Goal: Contribute content: Contribute content

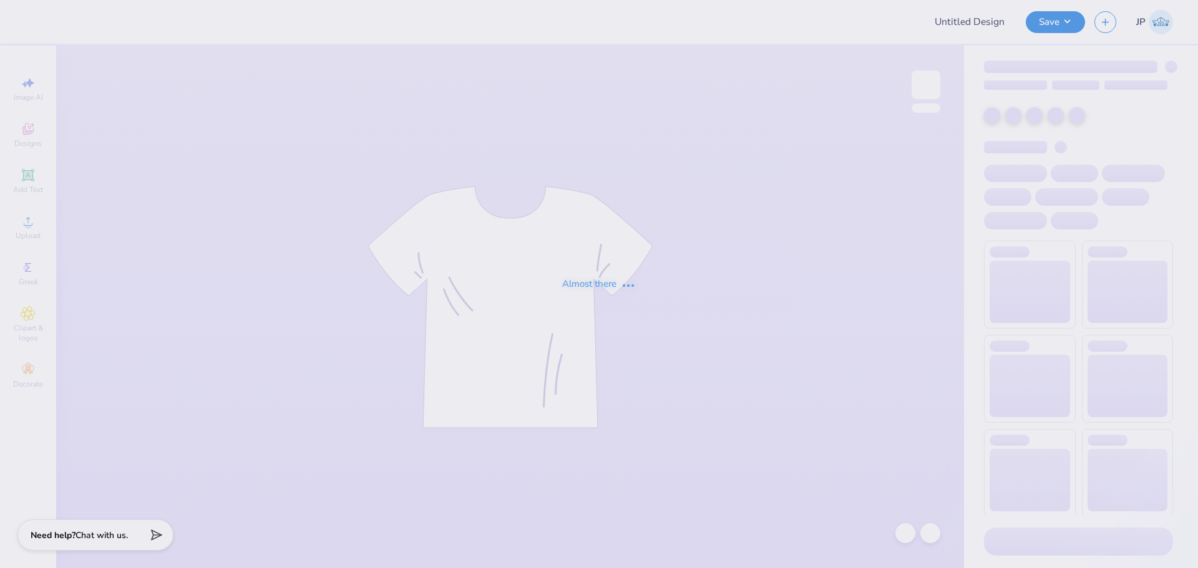
type input "Parents Weekend"
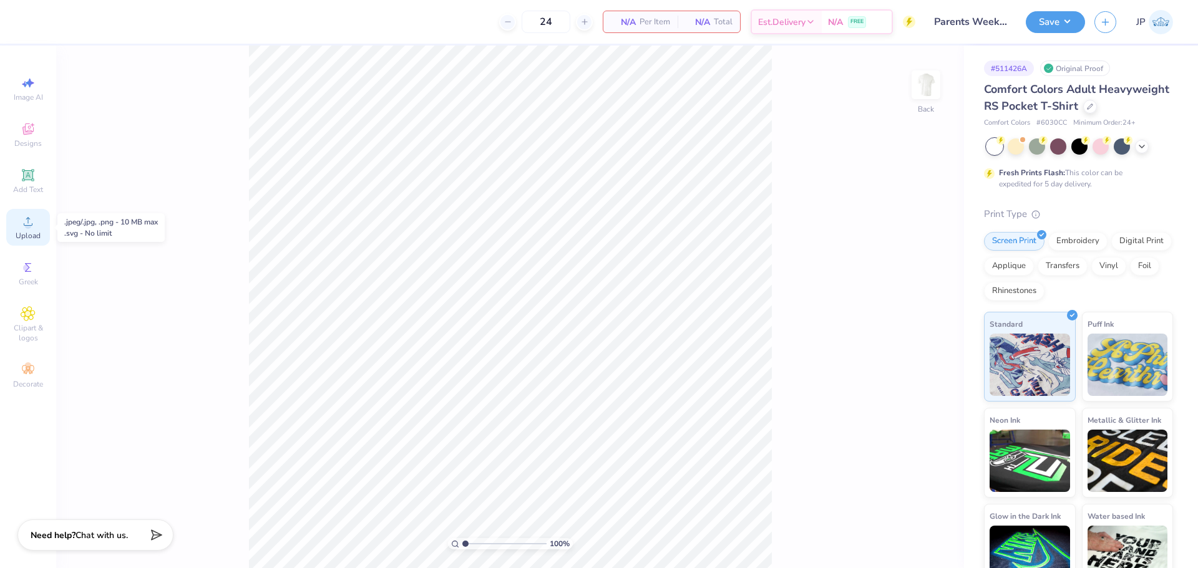
click at [34, 222] on icon at bounding box center [28, 221] width 15 height 15
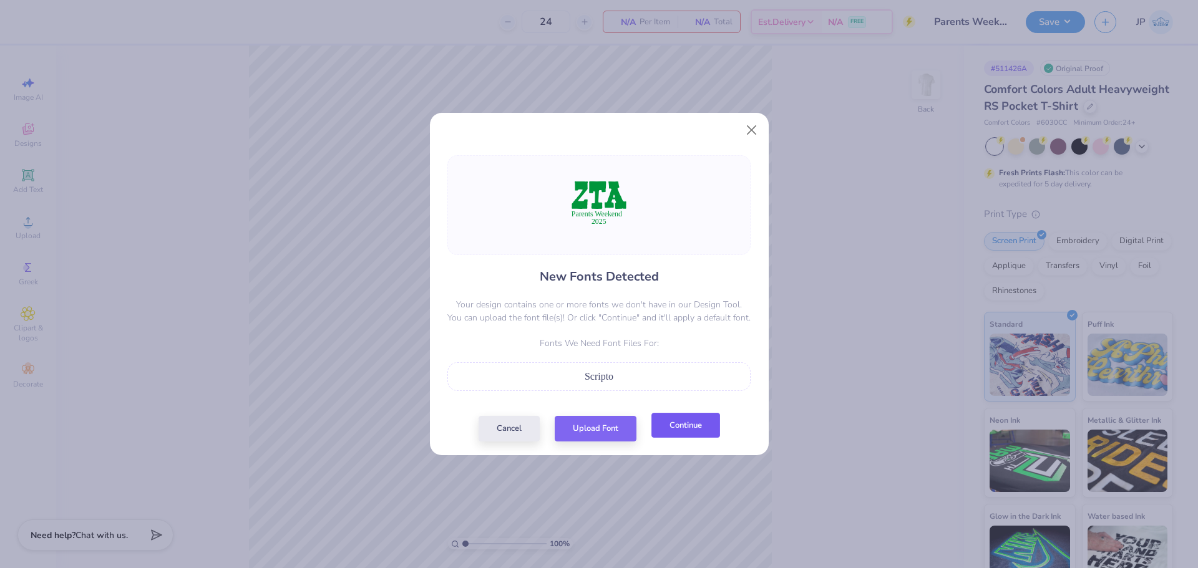
click at [689, 429] on button "Continue" at bounding box center [685, 426] width 69 height 26
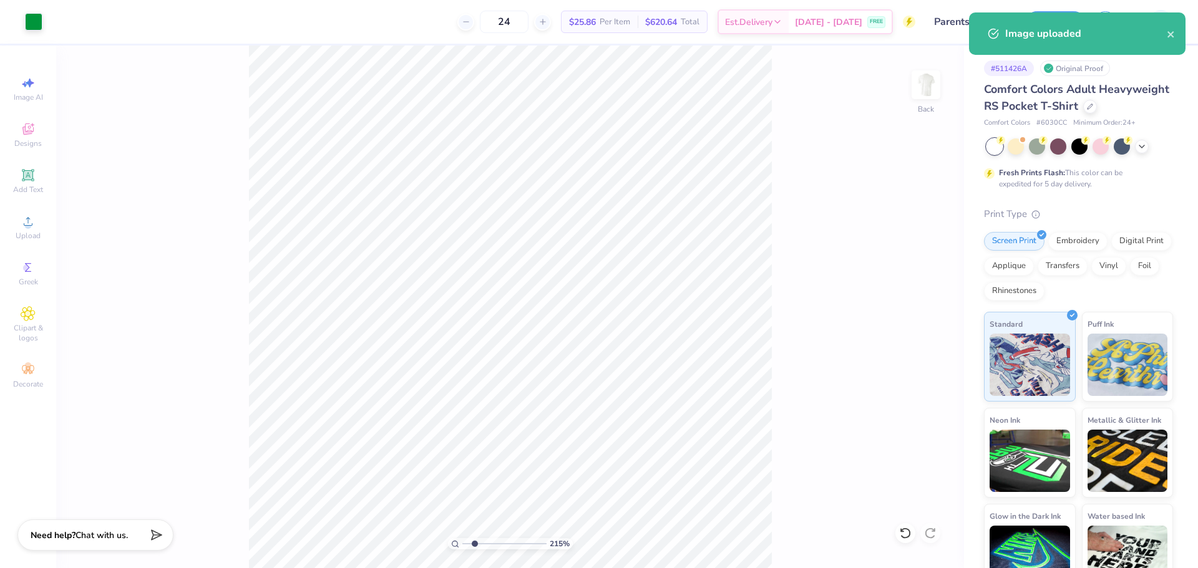
type input "2.08"
click at [474, 544] on input "range" at bounding box center [504, 544] width 84 height 11
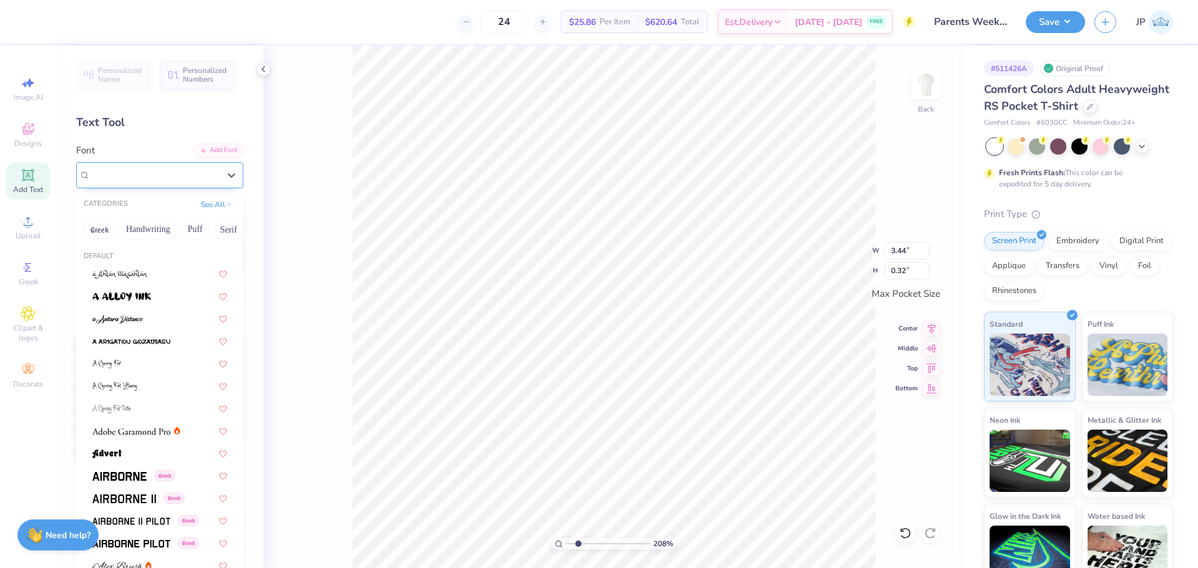
click at [141, 178] on div "Super Dream" at bounding box center [154, 174] width 131 height 19
click at [207, 155] on div "Add Font" at bounding box center [218, 149] width 49 height 14
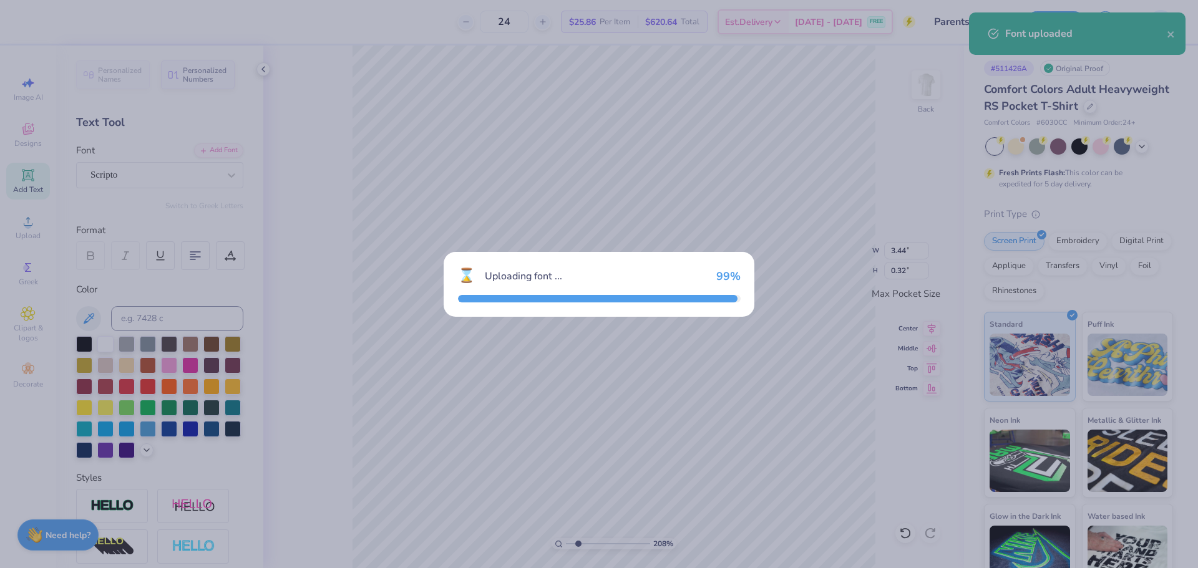
type input "3.33"
type input "0.36"
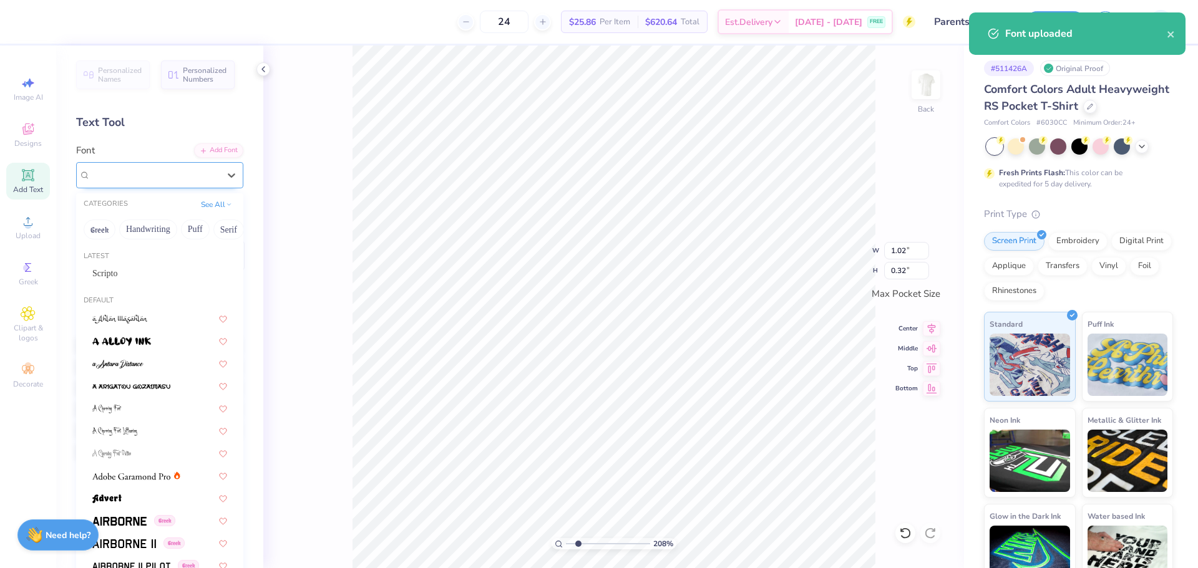
click at [197, 172] on div "Super Dream" at bounding box center [154, 174] width 131 height 19
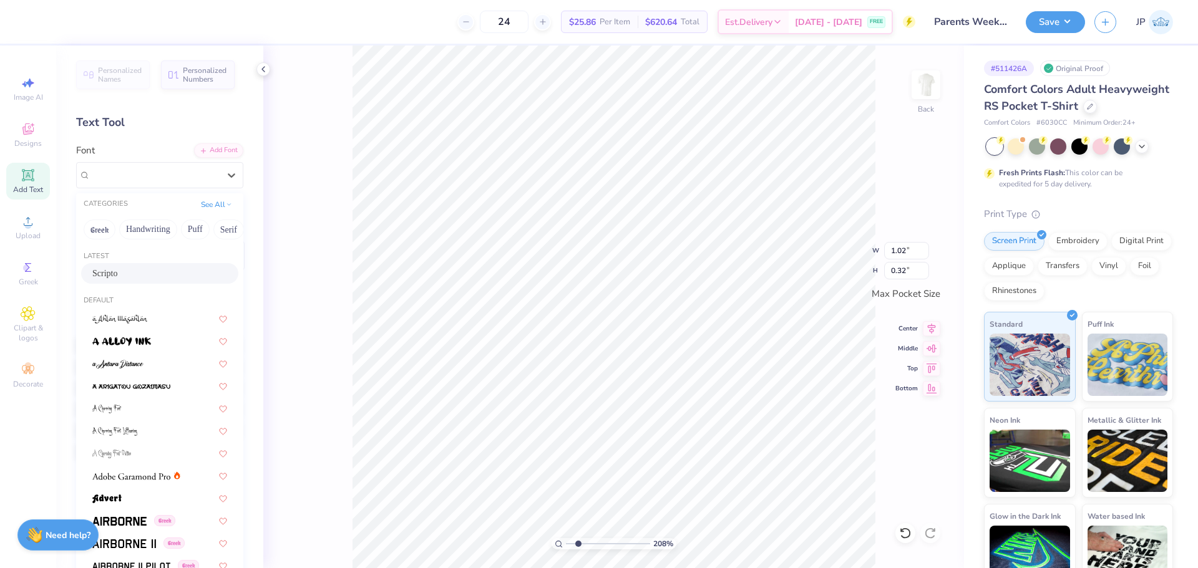
click at [149, 273] on div "Scripto" at bounding box center [159, 273] width 135 height 13
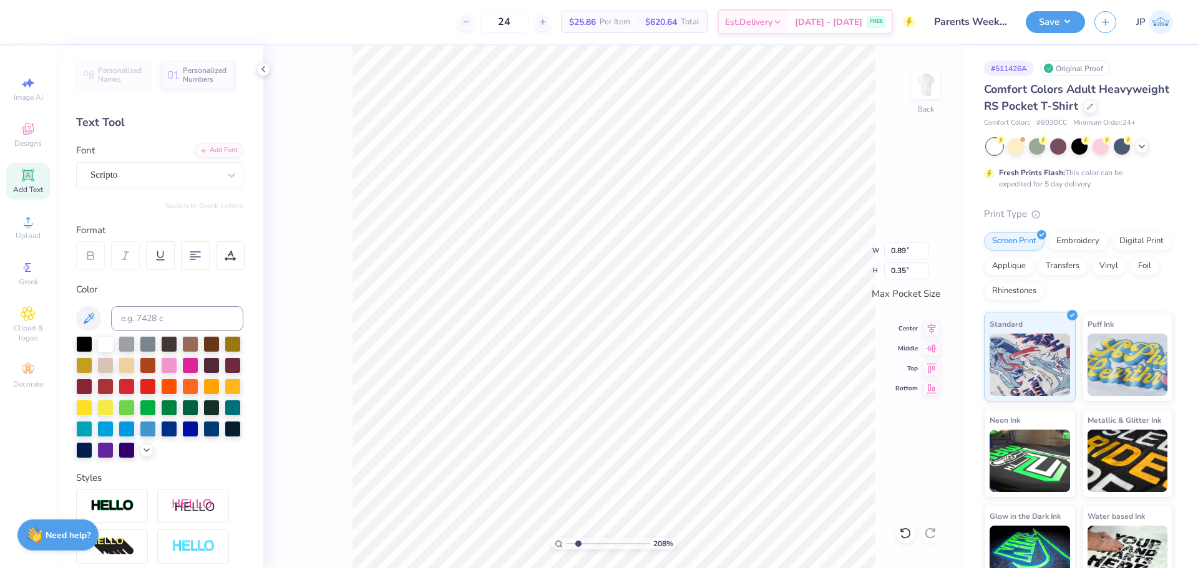
type input "0.89"
type input "0.35"
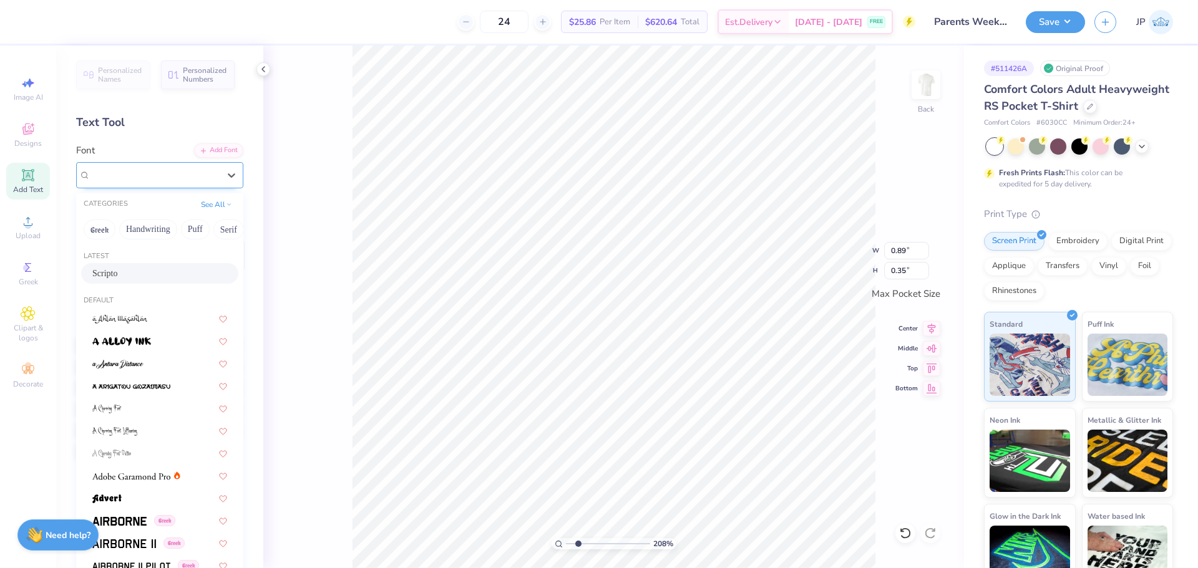
click at [145, 173] on div "Scripto" at bounding box center [154, 174] width 131 height 19
click at [112, 274] on span "Scripto" at bounding box center [104, 273] width 25 height 13
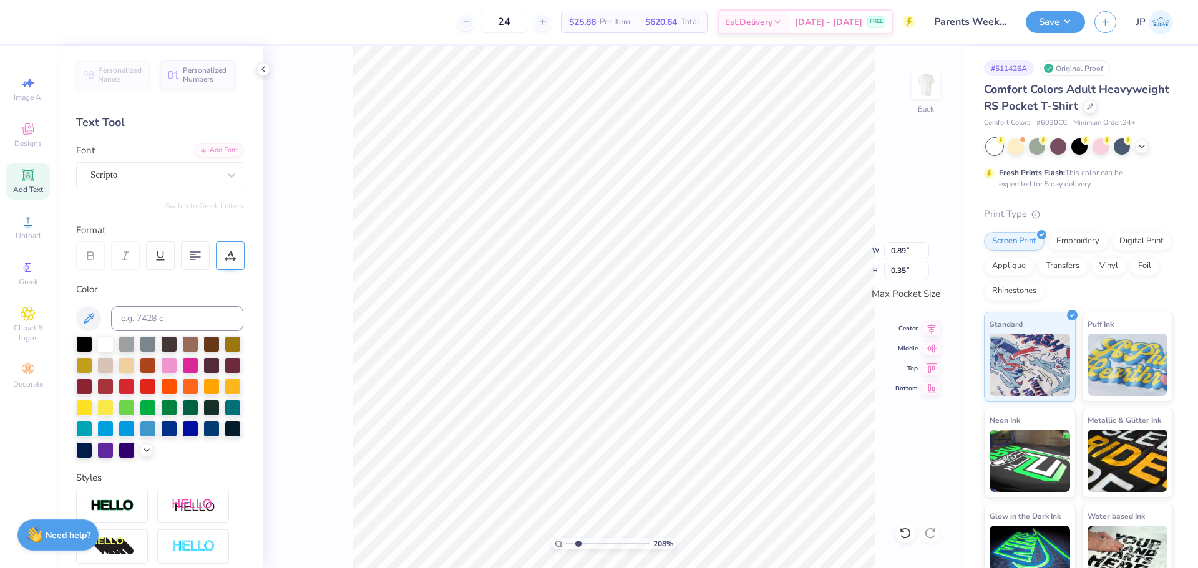
click at [225, 258] on icon at bounding box center [230, 255] width 11 height 11
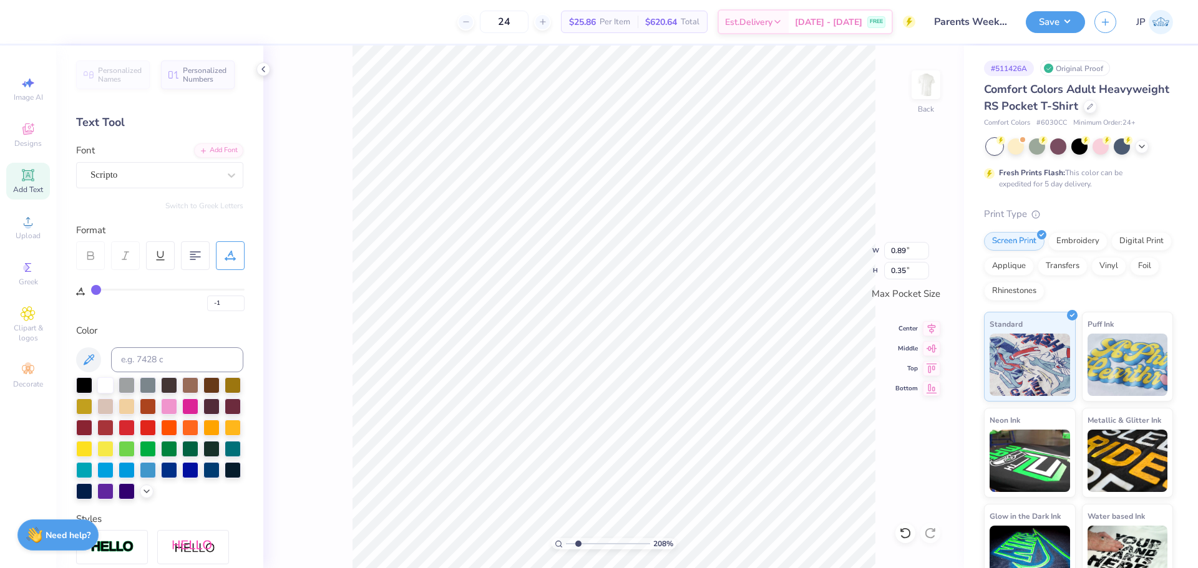
type input "1"
type input "2"
type input "3"
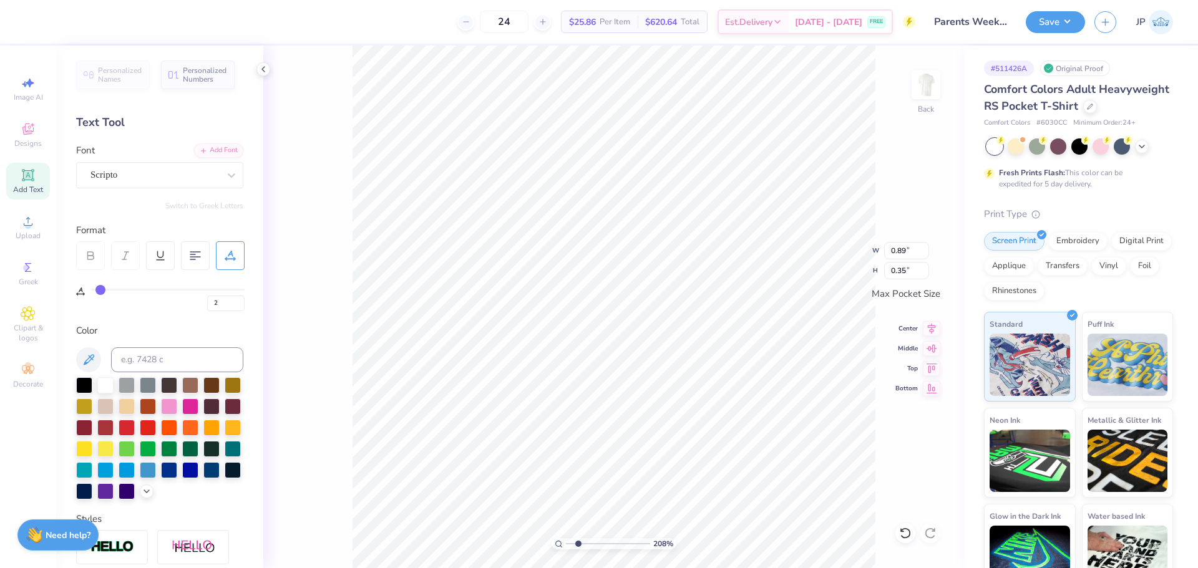
type input "3"
type input "4"
type input "5"
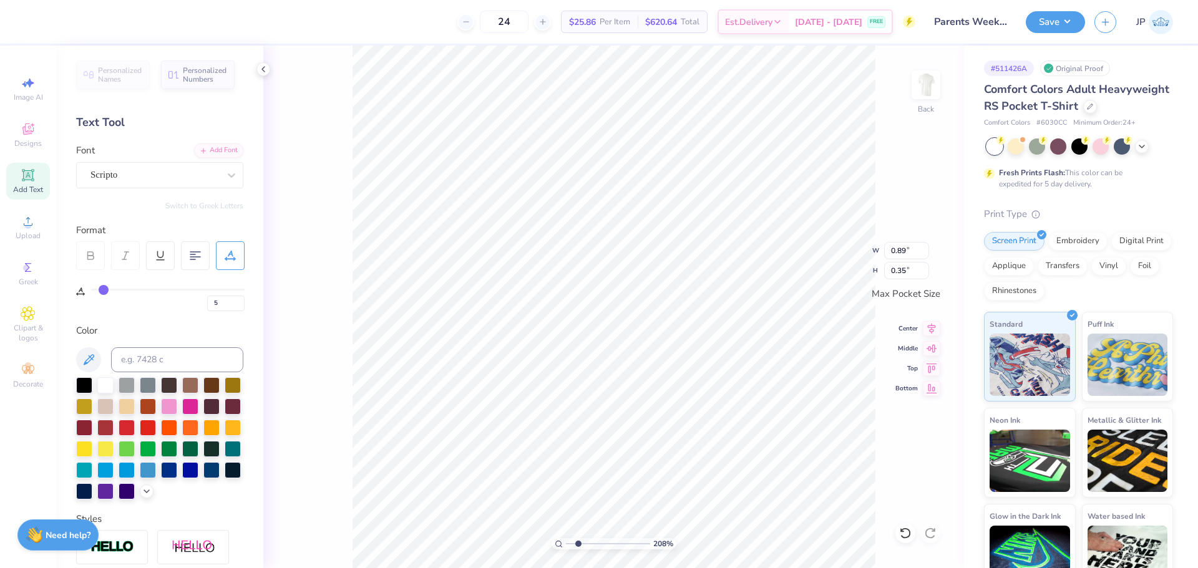
type input "6"
type input "7"
type input "8"
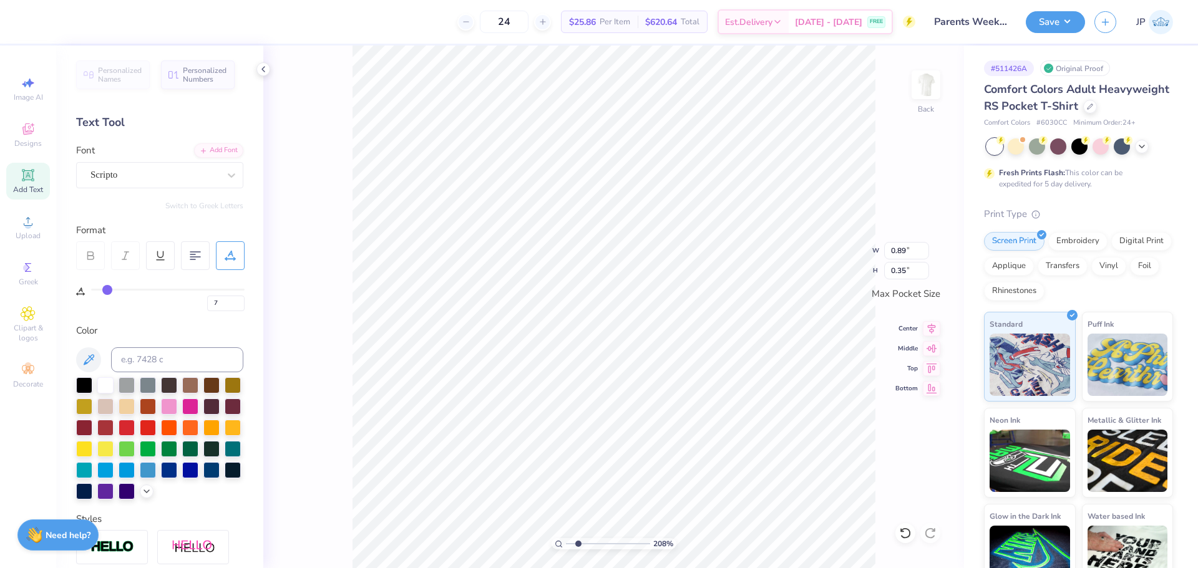
type input "8"
drag, startPoint x: 97, startPoint y: 291, endPoint x: 107, endPoint y: 293, distance: 10.9
type input "8"
click at [107, 291] on input "range" at bounding box center [168, 290] width 154 height 2
type input "1.01"
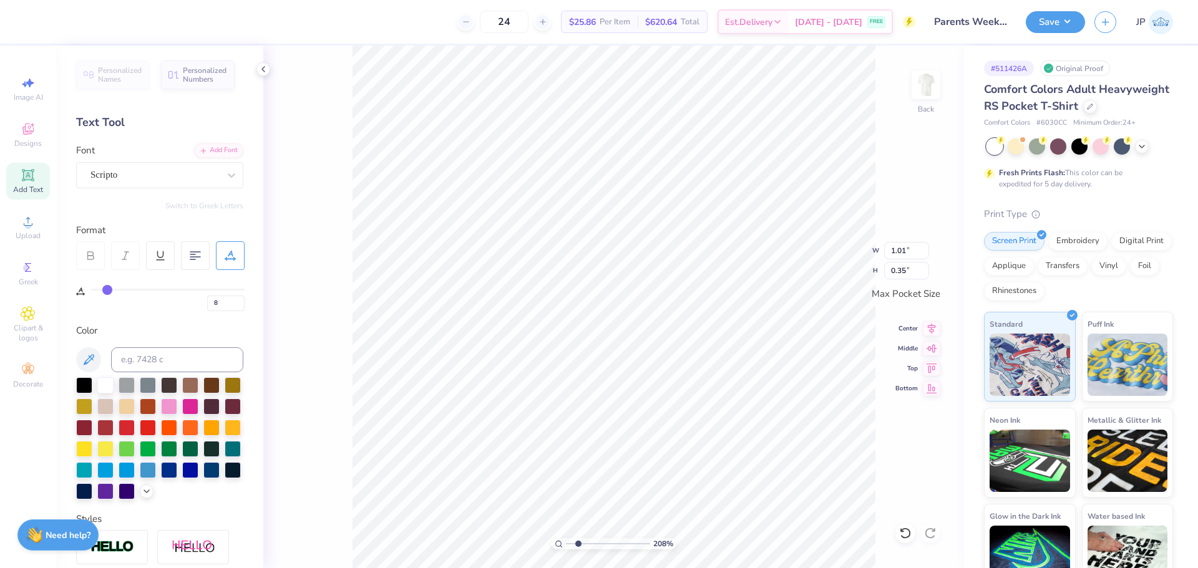
type input "9"
type input "10"
type input "11"
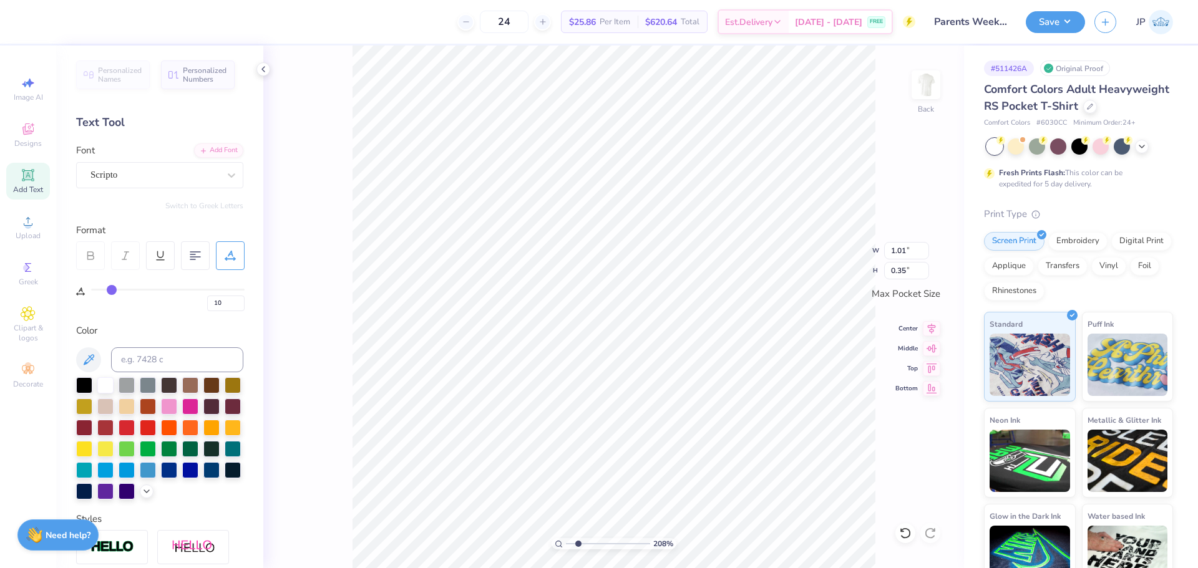
type input "11"
type input "12"
type input "13"
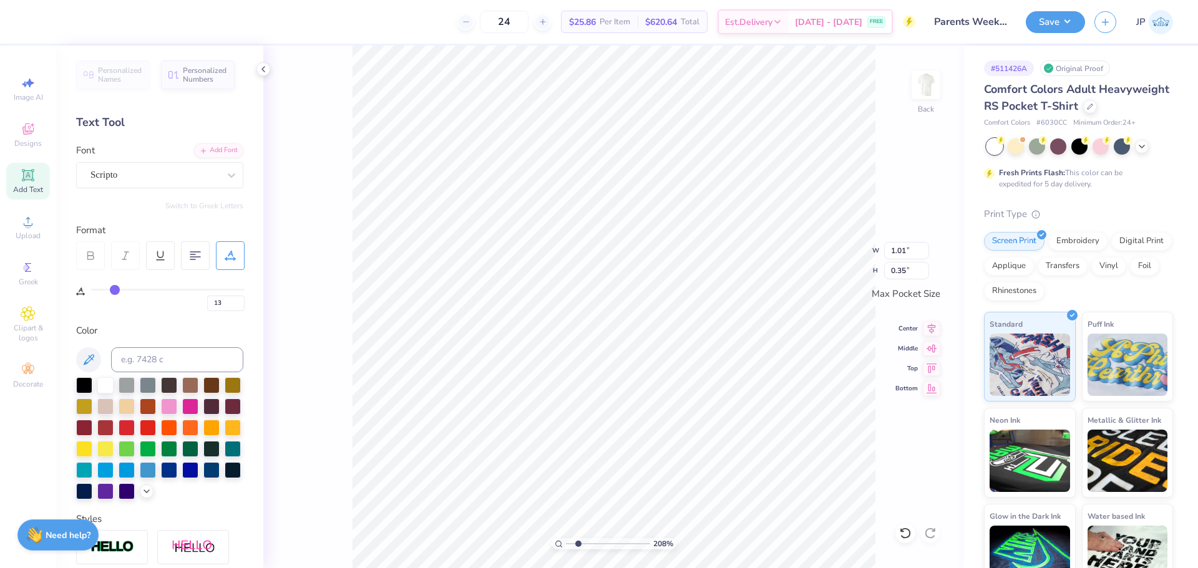
drag, startPoint x: 106, startPoint y: 291, endPoint x: 115, endPoint y: 293, distance: 9.5
type input "13"
click at [115, 291] on input "range" at bounding box center [168, 290] width 154 height 2
type input "1.08"
type input "15"
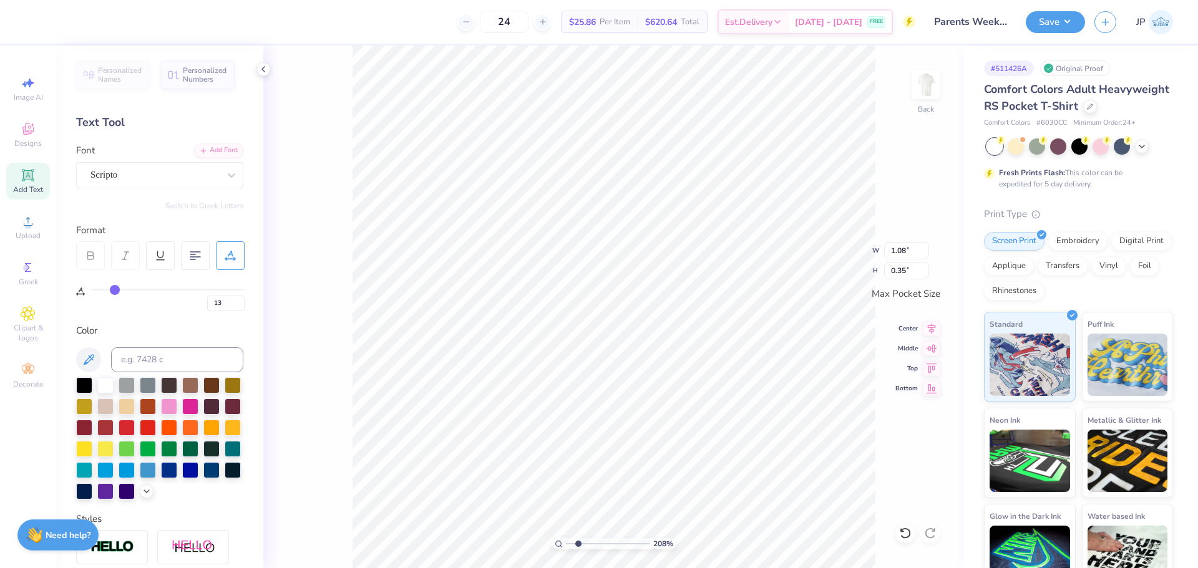
type input "15"
type input "20"
type input "25"
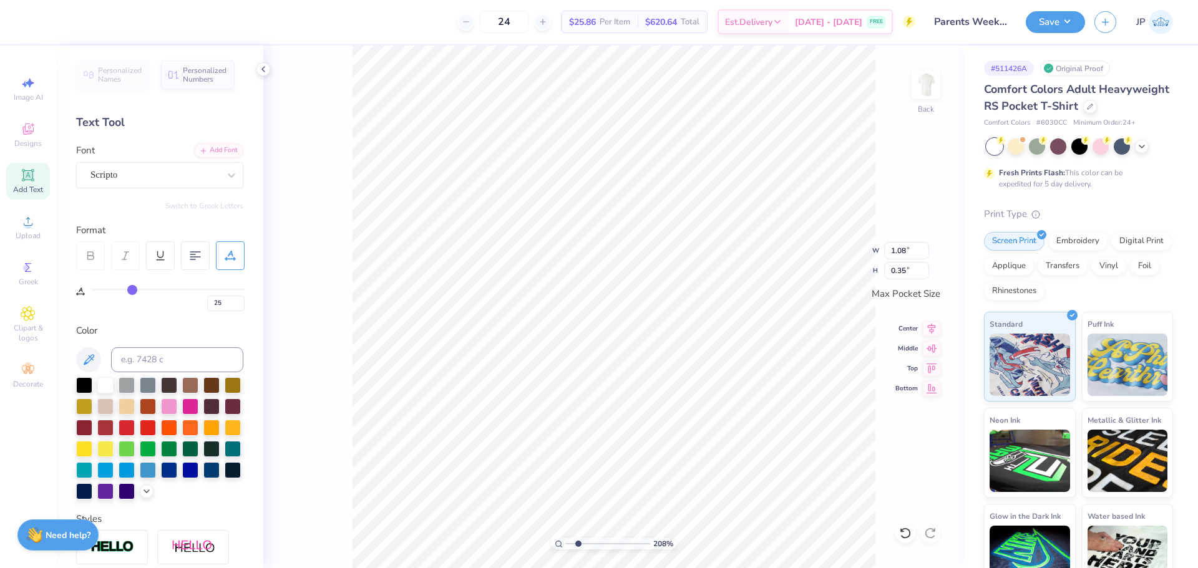
type input "28"
type input "29"
type input "30"
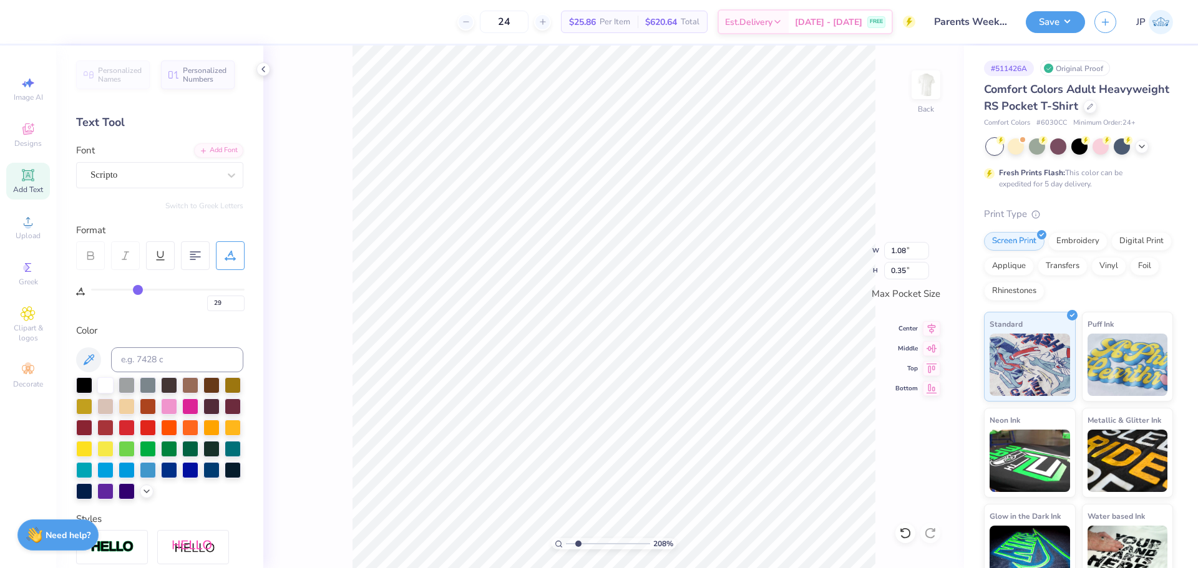
type input "30"
type input "31"
type input "32"
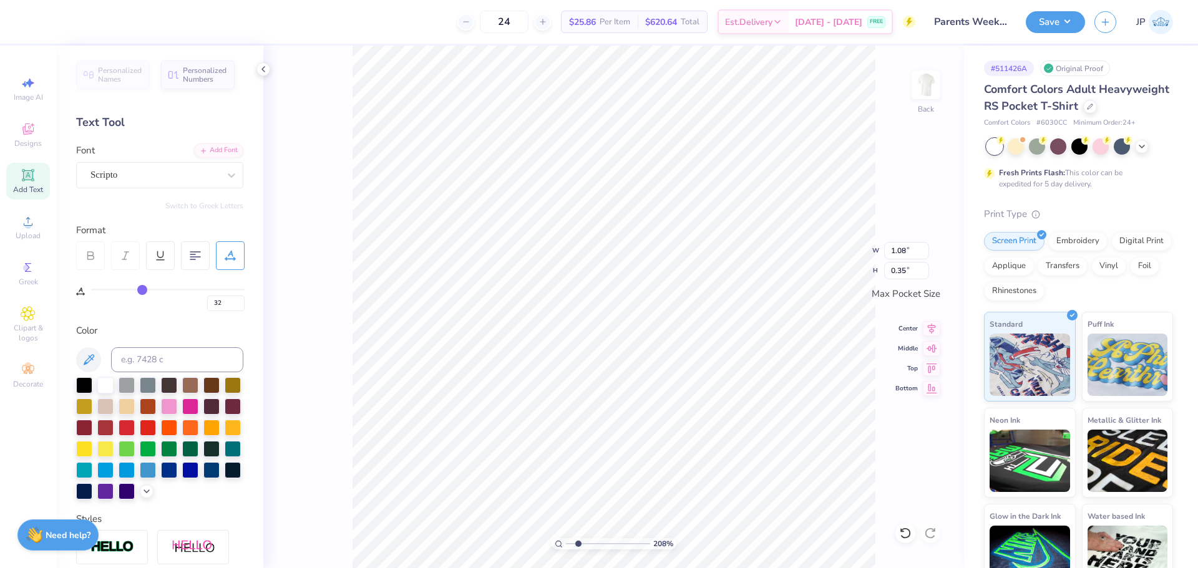
type input "33"
type input "34"
drag, startPoint x: 117, startPoint y: 292, endPoint x: 145, endPoint y: 293, distance: 28.1
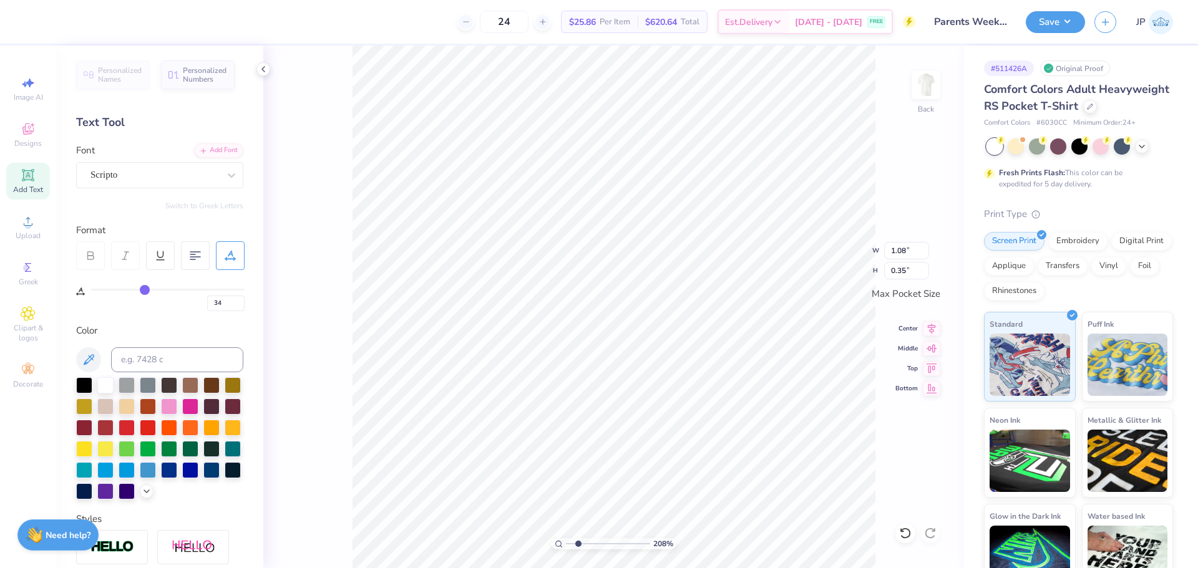
type input "34"
click at [145, 291] on input "range" at bounding box center [168, 290] width 154 height 2
type input "1.35"
type input "33"
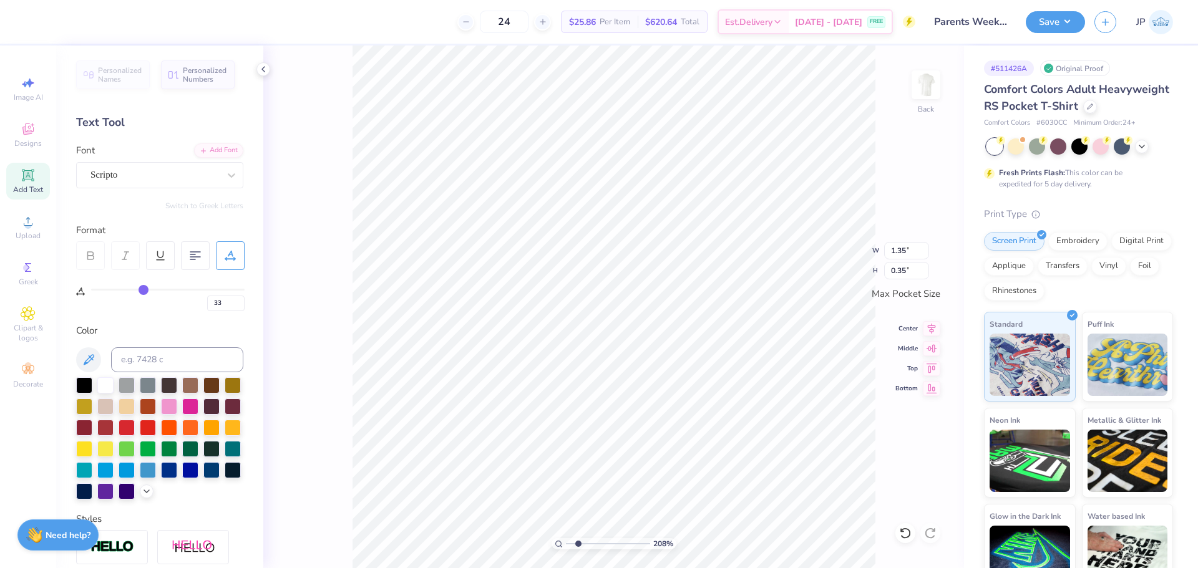
type input "36"
type input "40"
type input "45"
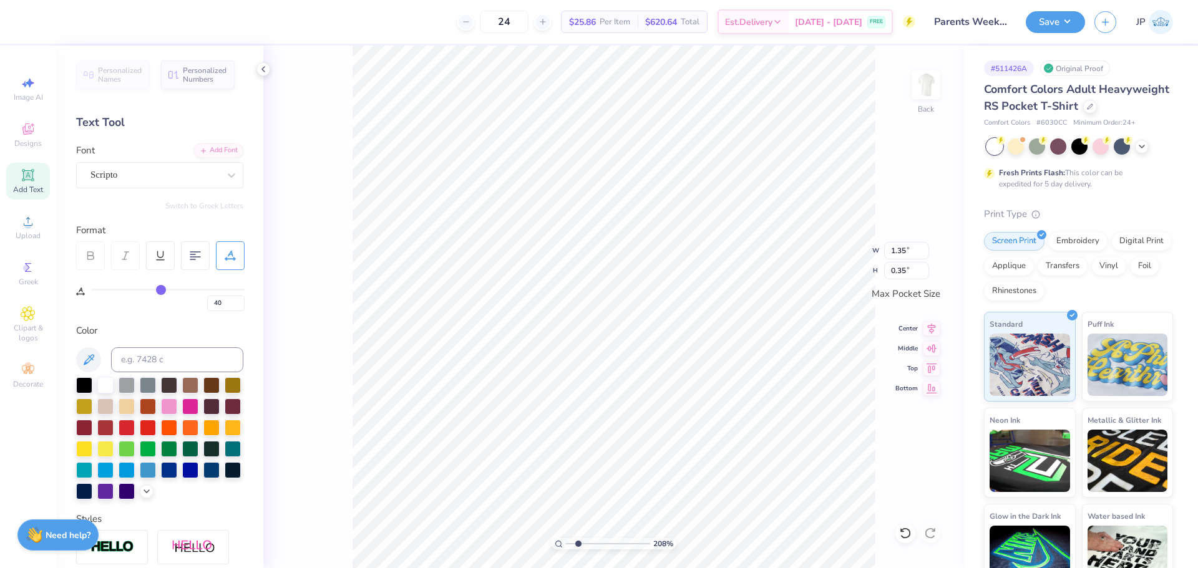
type input "45"
type input "47"
type input "48"
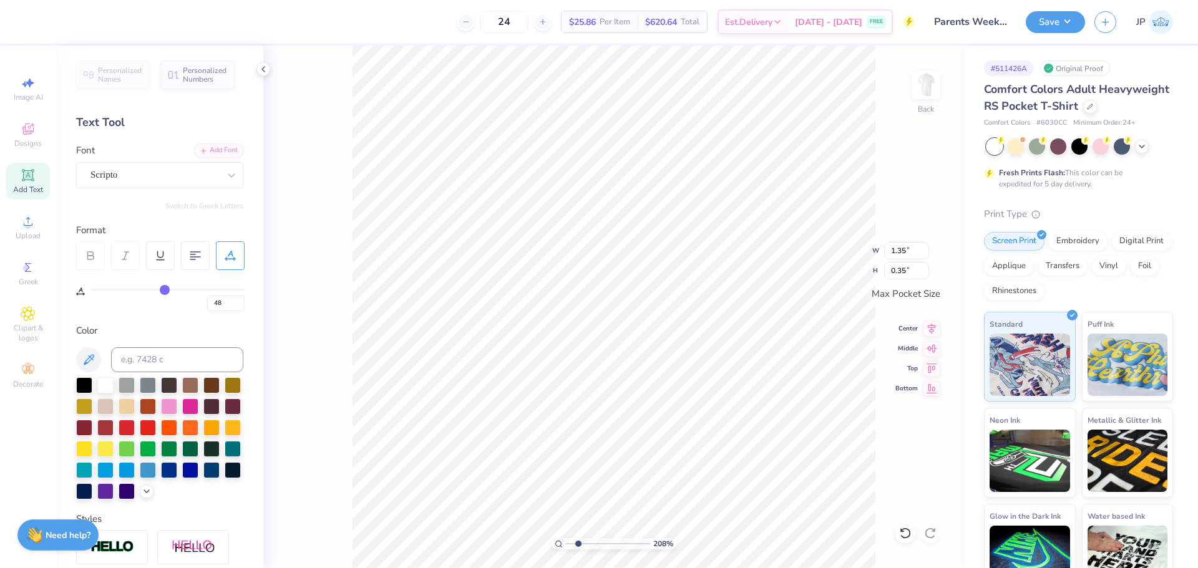
drag, startPoint x: 143, startPoint y: 292, endPoint x: 165, endPoint y: 293, distance: 21.8
type input "48"
click at [165, 291] on input "range" at bounding box center [168, 290] width 154 height 2
type input "1.54"
click at [928, 324] on icon at bounding box center [931, 326] width 17 height 15
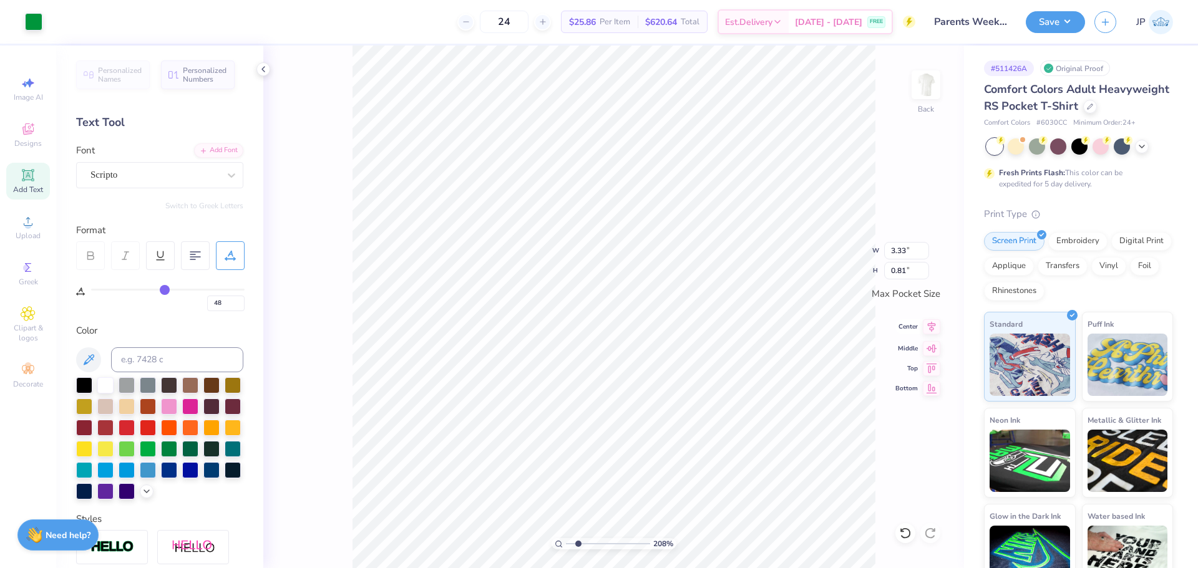
type input "3.23"
type input "1.64"
click at [926, 328] on icon at bounding box center [931, 326] width 17 height 15
click at [635, 33] on div "Art colors 24 $25.86 Per Item $620.64 Total Est. Delivery [DATE] - [DATE] FREE …" at bounding box center [599, 284] width 1198 height 568
drag, startPoint x: 575, startPoint y: 546, endPoint x: 553, endPoint y: 541, distance: 23.0
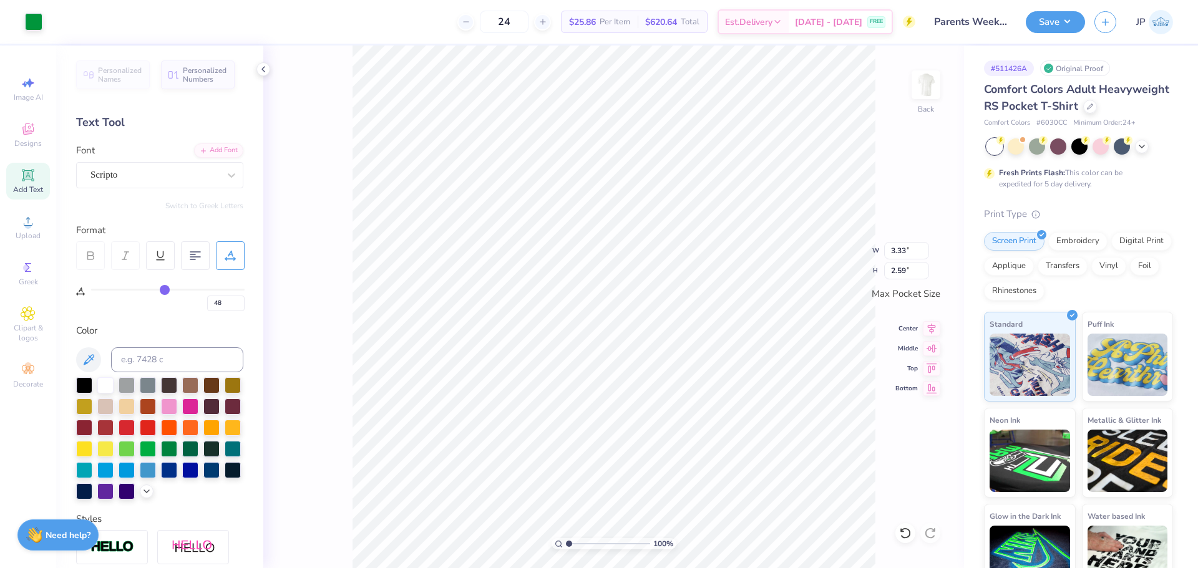
type input "1"
click at [566, 541] on input "range" at bounding box center [608, 544] width 84 height 11
click at [935, 91] on img at bounding box center [926, 85] width 50 height 50
click at [39, 224] on div "Upload" at bounding box center [28, 227] width 44 height 37
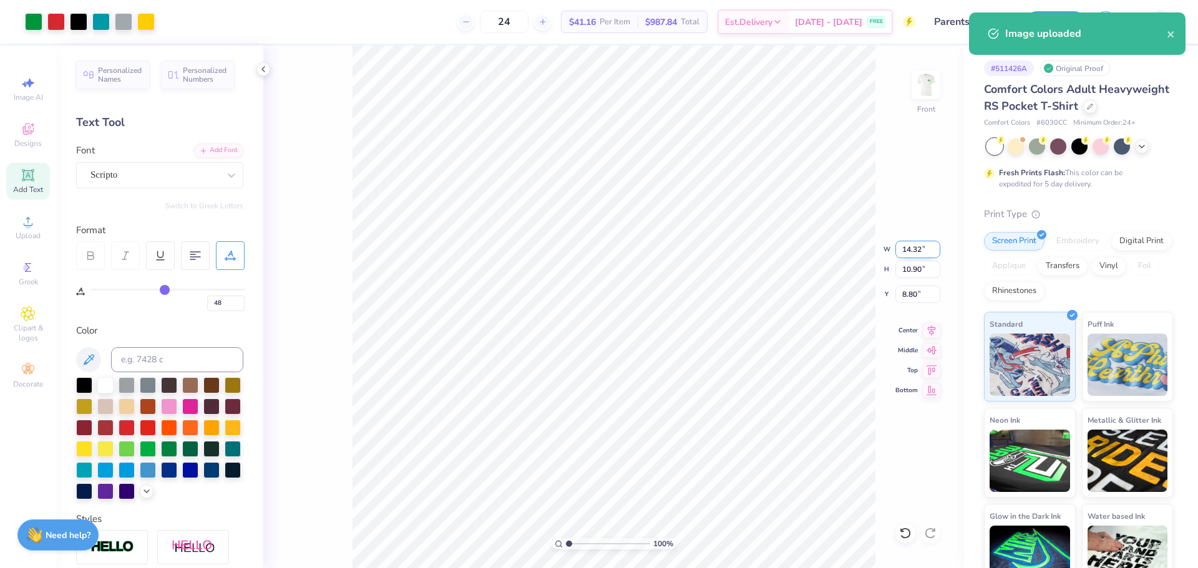
click at [899, 248] on input "14.32" at bounding box center [917, 249] width 45 height 17
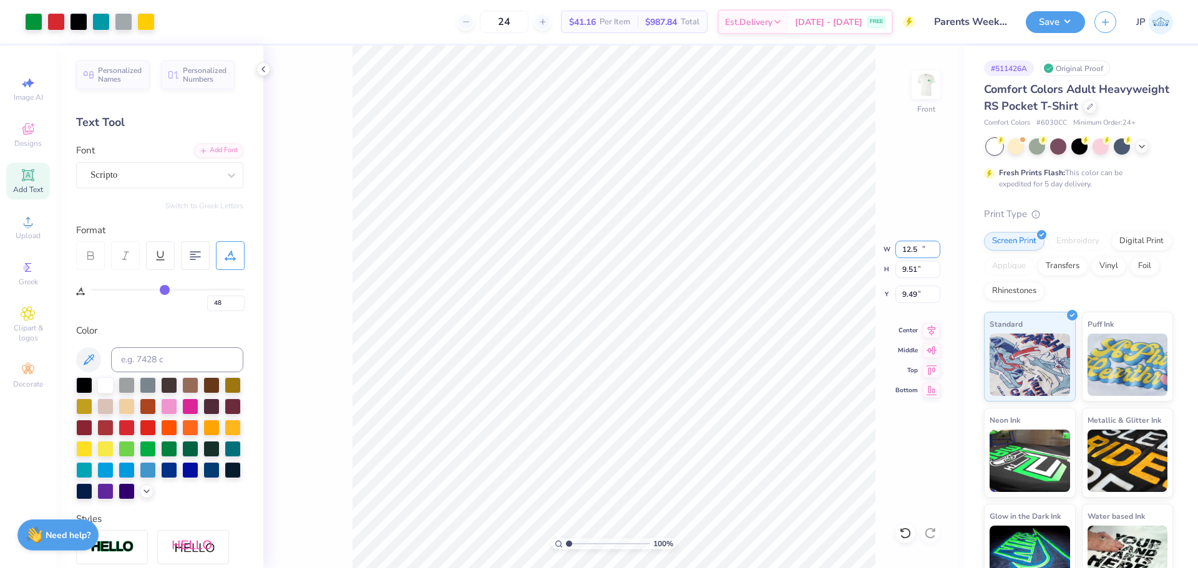
type input "12.50"
type input "9.51"
click at [910, 294] on input "9.49" at bounding box center [917, 294] width 45 height 17
click at [909, 295] on input "9.49" at bounding box center [917, 294] width 45 height 17
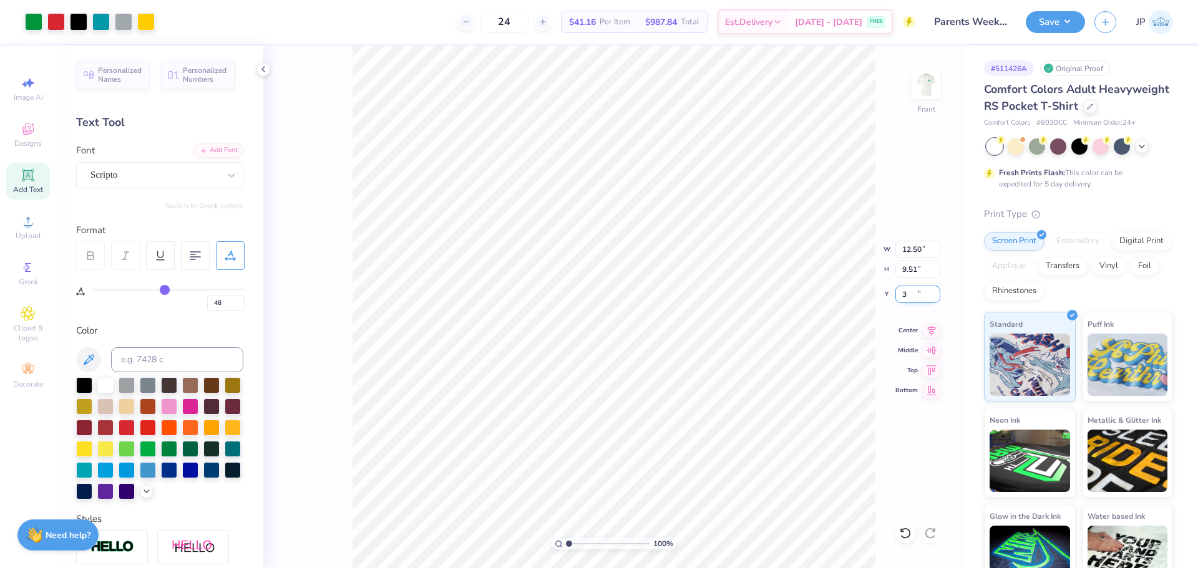
type input "3.00"
click at [902, 250] on input "12.50" at bounding box center [917, 249] width 45 height 17
type input "12.00"
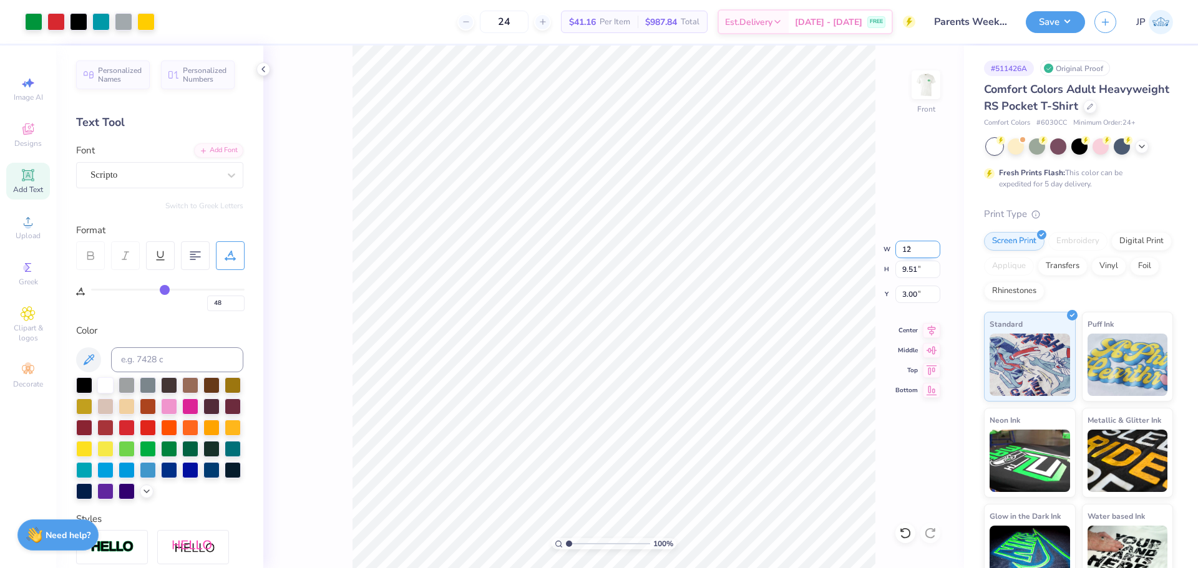
type input "9.13"
click at [910, 296] on input "3.19" at bounding box center [917, 294] width 45 height 17
click at [909, 296] on input "3.19" at bounding box center [917, 294] width 45 height 17
type input "3.00"
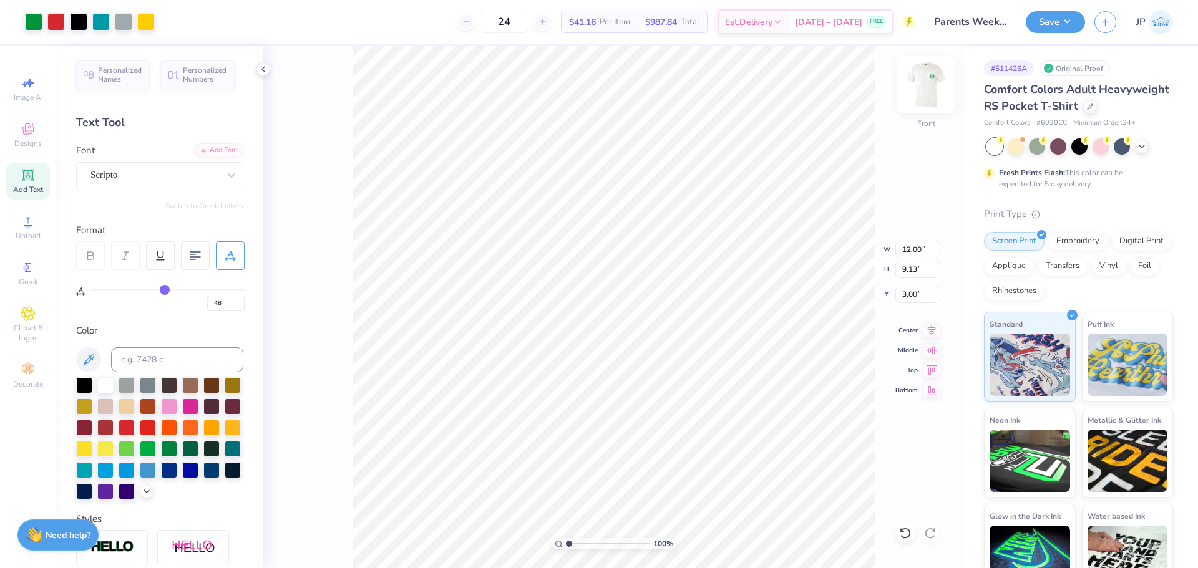
click at [932, 76] on img at bounding box center [926, 85] width 50 height 50
click at [931, 83] on img at bounding box center [926, 85] width 50 height 50
click at [927, 85] on img at bounding box center [926, 85] width 50 height 50
click at [927, 85] on img at bounding box center [926, 84] width 25 height 25
click at [927, 86] on img at bounding box center [926, 85] width 50 height 50
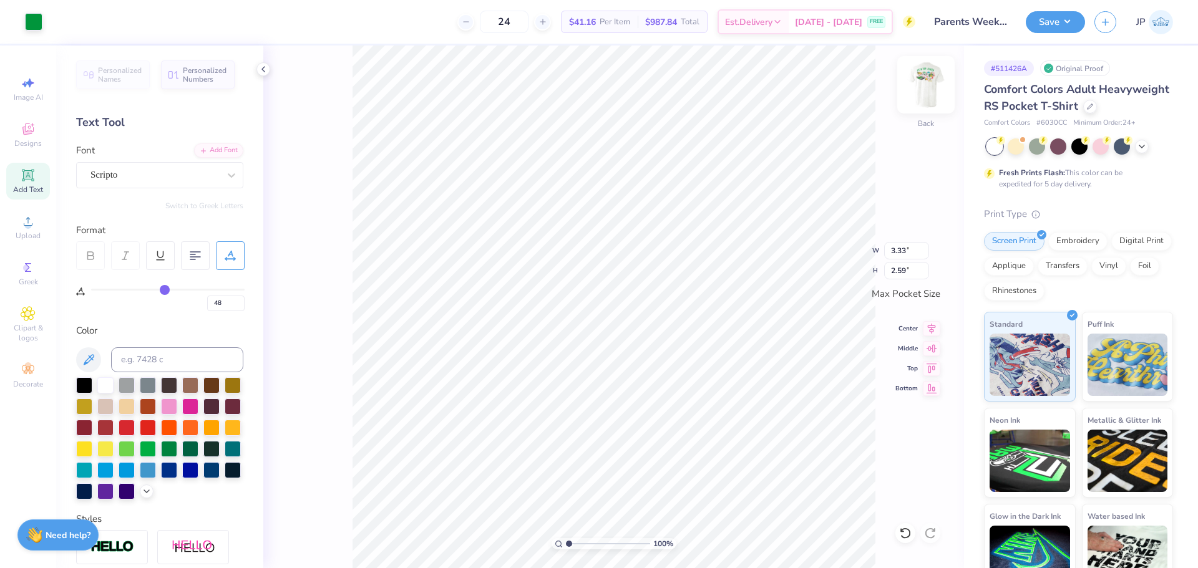
click at [921, 94] on img at bounding box center [926, 85] width 50 height 50
click at [925, 75] on img at bounding box center [926, 85] width 50 height 50
click at [35, 21] on div at bounding box center [33, 20] width 17 height 17
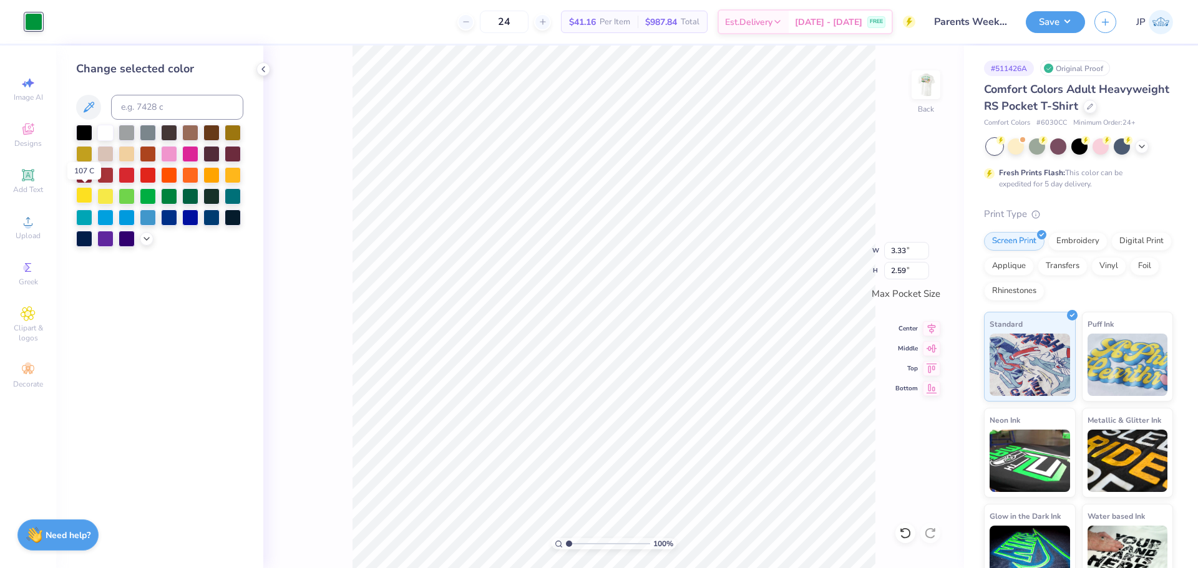
click at [83, 195] on div at bounding box center [84, 195] width 16 height 16
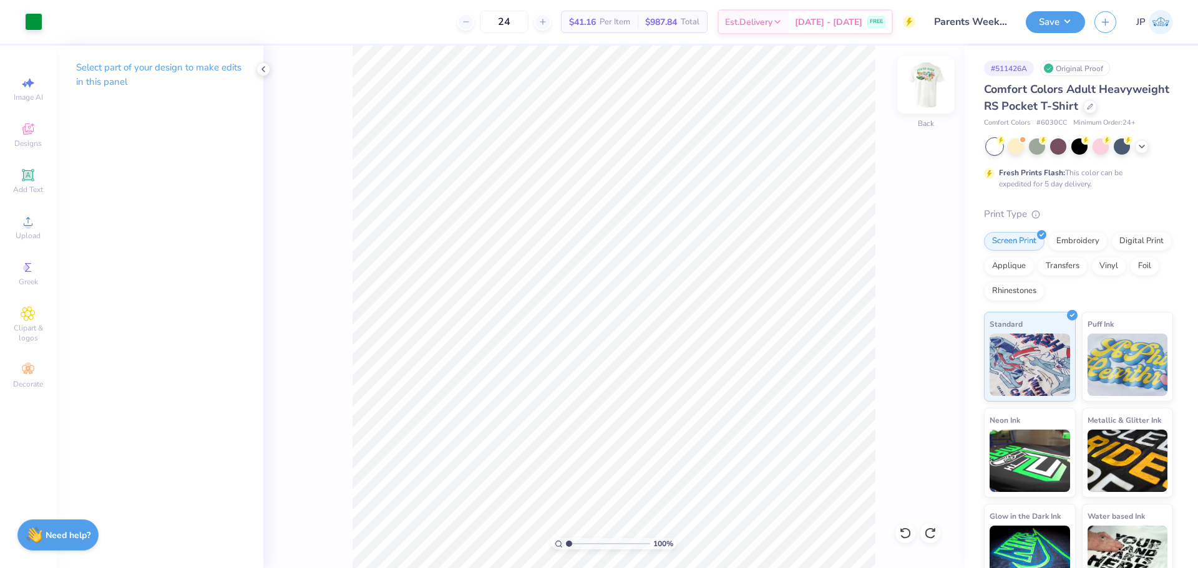
click at [926, 82] on img at bounding box center [926, 85] width 50 height 50
click at [920, 87] on img at bounding box center [926, 85] width 50 height 50
click at [36, 27] on div at bounding box center [33, 20] width 17 height 17
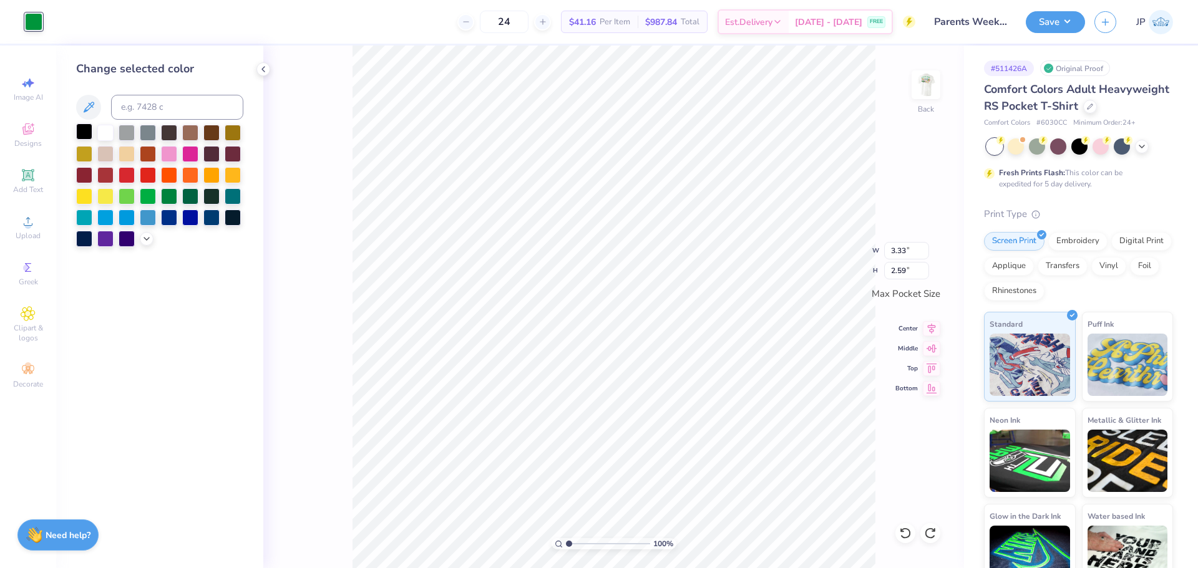
click at [81, 131] on div at bounding box center [84, 132] width 16 height 16
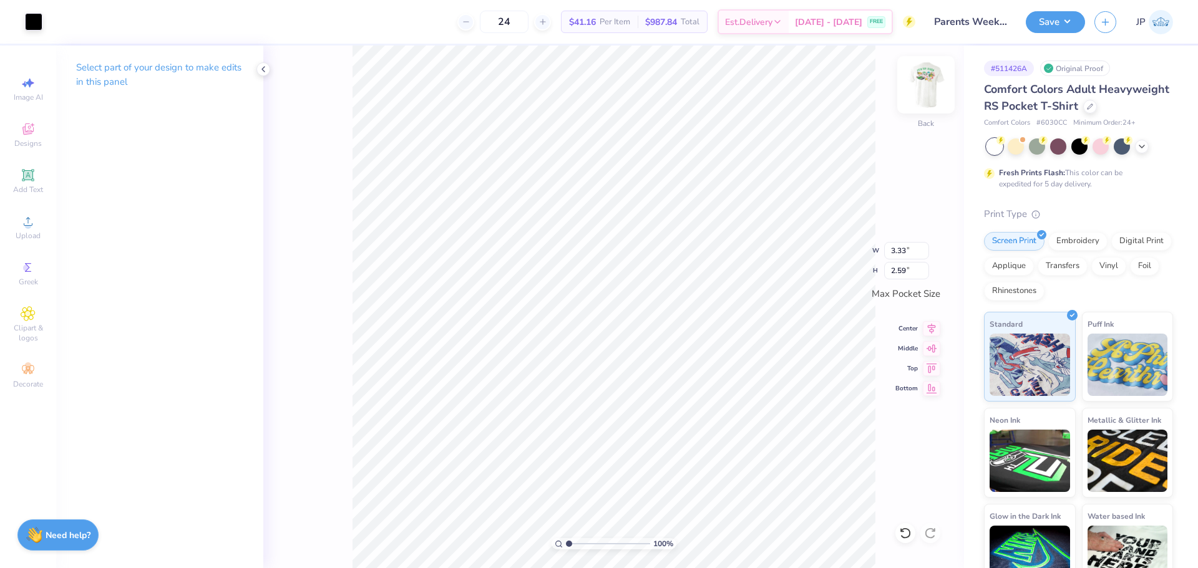
click at [935, 91] on img at bounding box center [926, 85] width 50 height 50
click at [923, 93] on img at bounding box center [926, 85] width 50 height 50
click at [928, 87] on img at bounding box center [926, 85] width 50 height 50
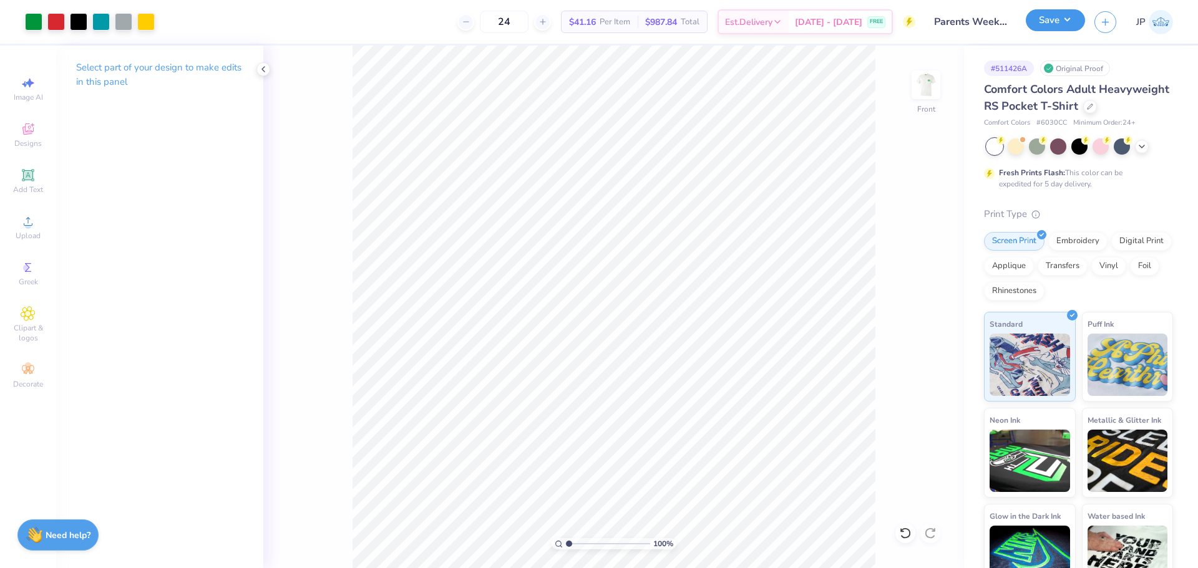
click at [1056, 21] on button "Save" at bounding box center [1055, 20] width 59 height 22
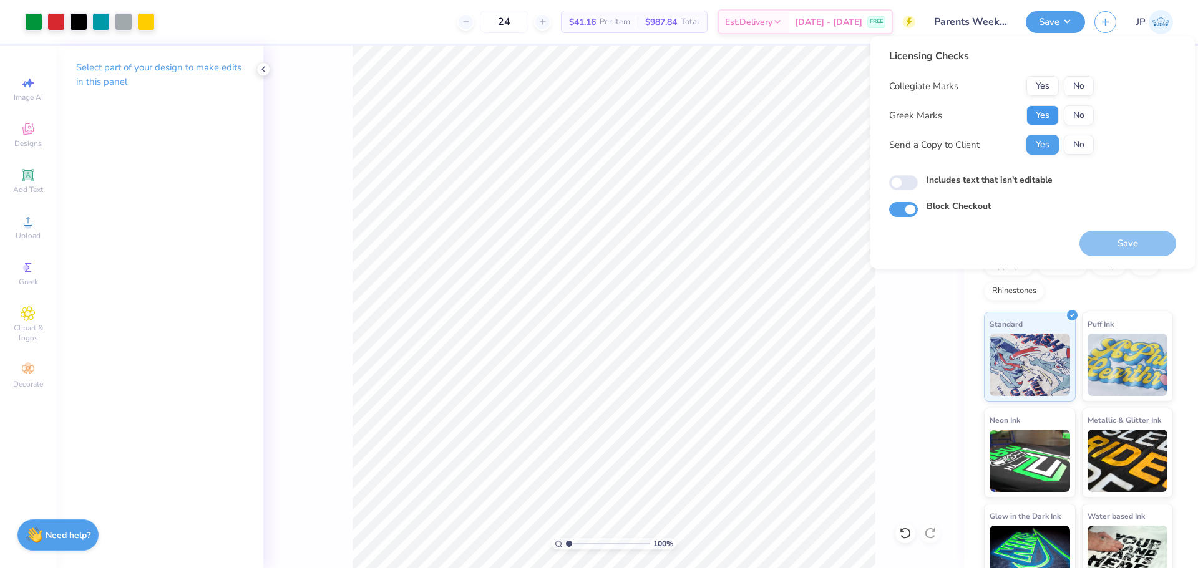
click at [1050, 110] on button "Yes" at bounding box center [1042, 115] width 32 height 20
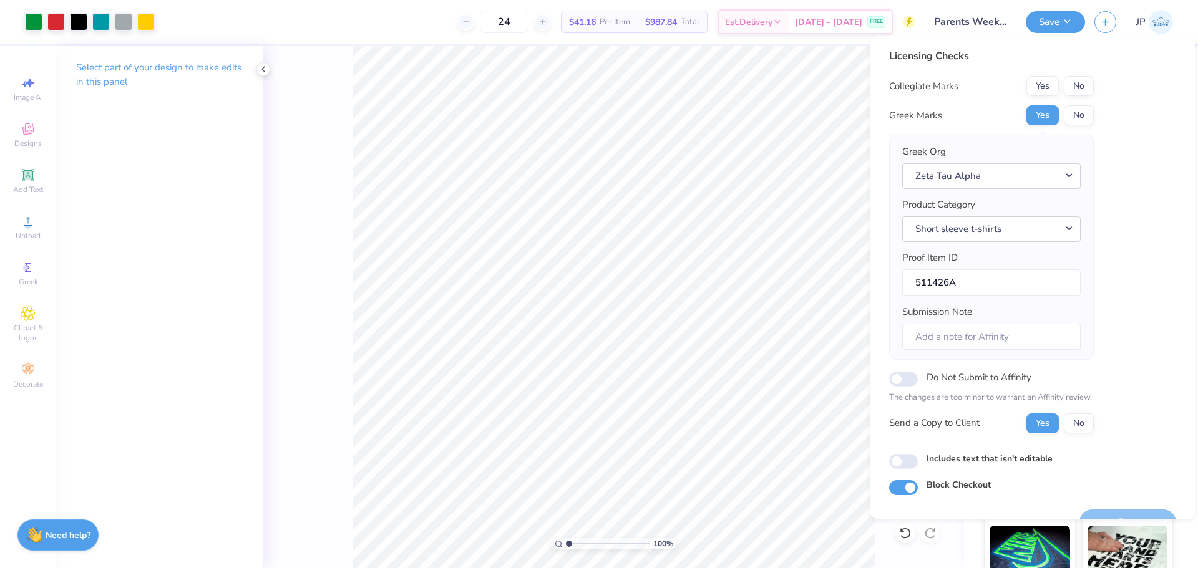
click at [1042, 71] on div "Licensing Checks Collegiate Marks Yes No Greek Marks Yes No Greek Org Zeta Tau …" at bounding box center [991, 246] width 205 height 394
click at [1040, 86] on button "Yes" at bounding box center [1042, 86] width 32 height 20
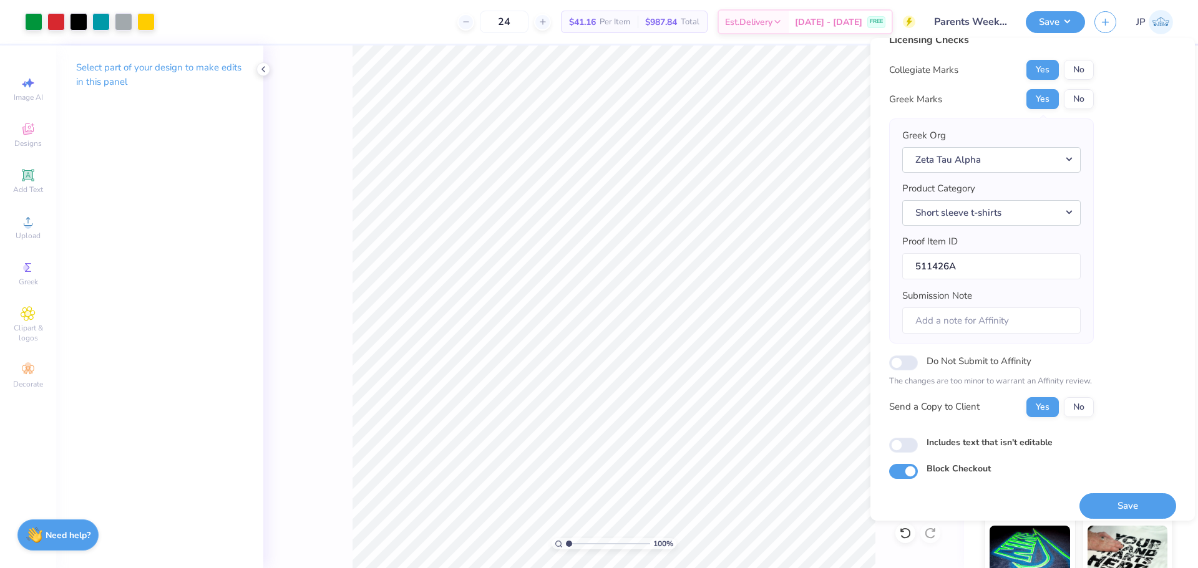
scroll to position [28, 0]
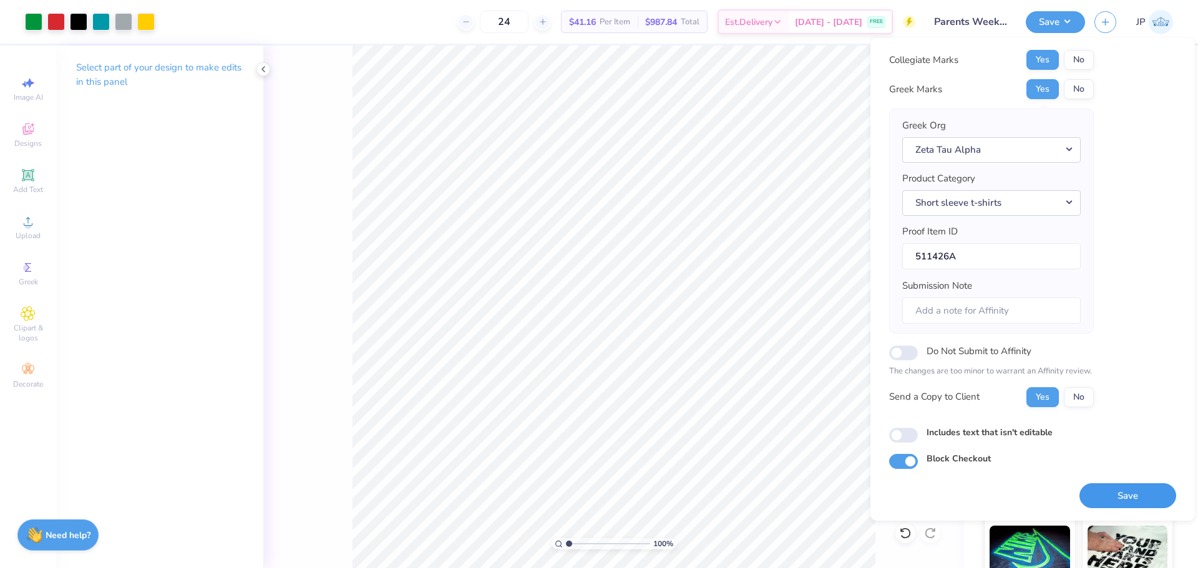
click at [1135, 493] on button "Save" at bounding box center [1128, 497] width 97 height 26
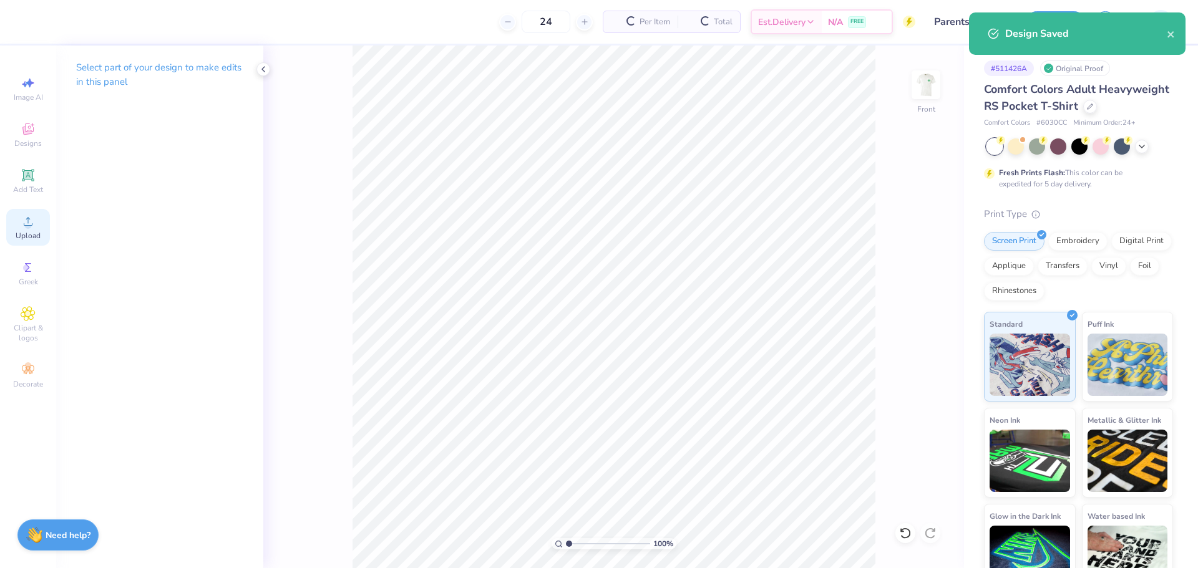
click at [27, 228] on circle at bounding box center [27, 225] width 7 height 7
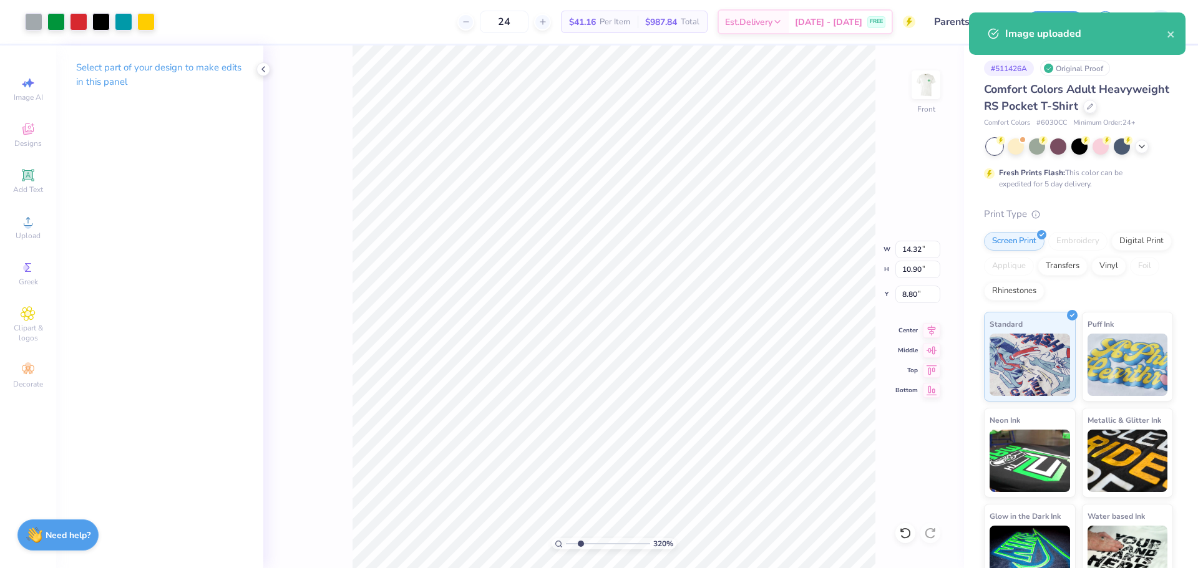
type input "1"
drag, startPoint x: 572, startPoint y: 545, endPoint x: 473, endPoint y: 531, distance: 99.5
click at [566, 539] on input "range" at bounding box center [608, 544] width 84 height 11
click at [914, 243] on input "14.32" at bounding box center [917, 249] width 45 height 17
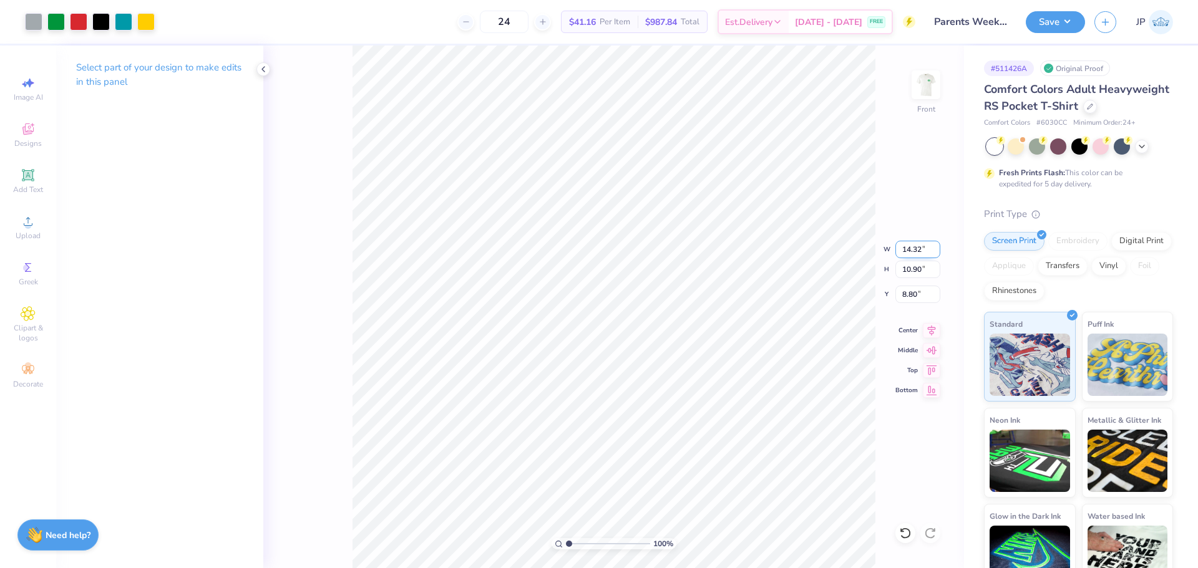
click at [914, 243] on input "14.32" at bounding box center [917, 249] width 45 height 17
type input "12.00"
type input "9.13"
click at [910, 292] on input "9.68" at bounding box center [917, 294] width 45 height 17
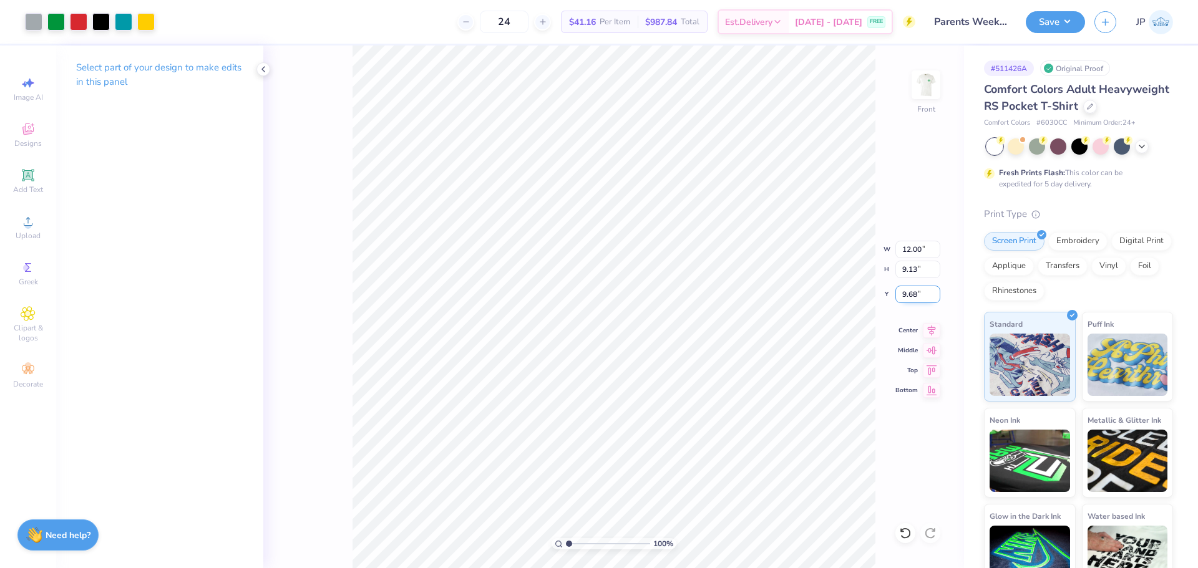
click at [910, 292] on input "9.68" at bounding box center [917, 294] width 45 height 17
type input "3.00"
click at [1060, 23] on button "Save" at bounding box center [1055, 20] width 59 height 22
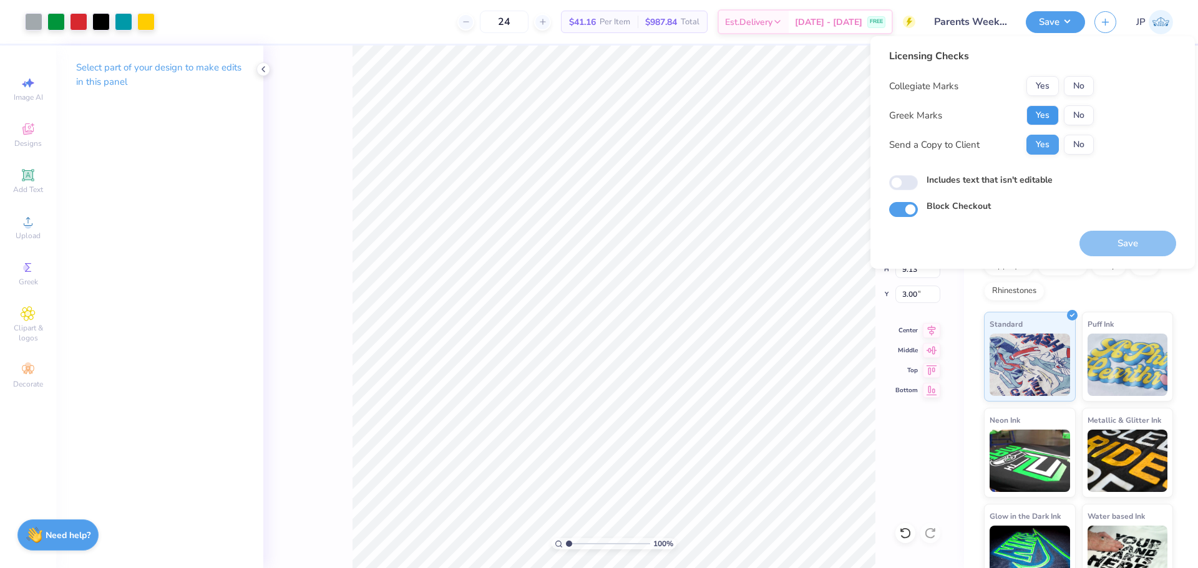
click at [1051, 118] on button "Yes" at bounding box center [1042, 115] width 32 height 20
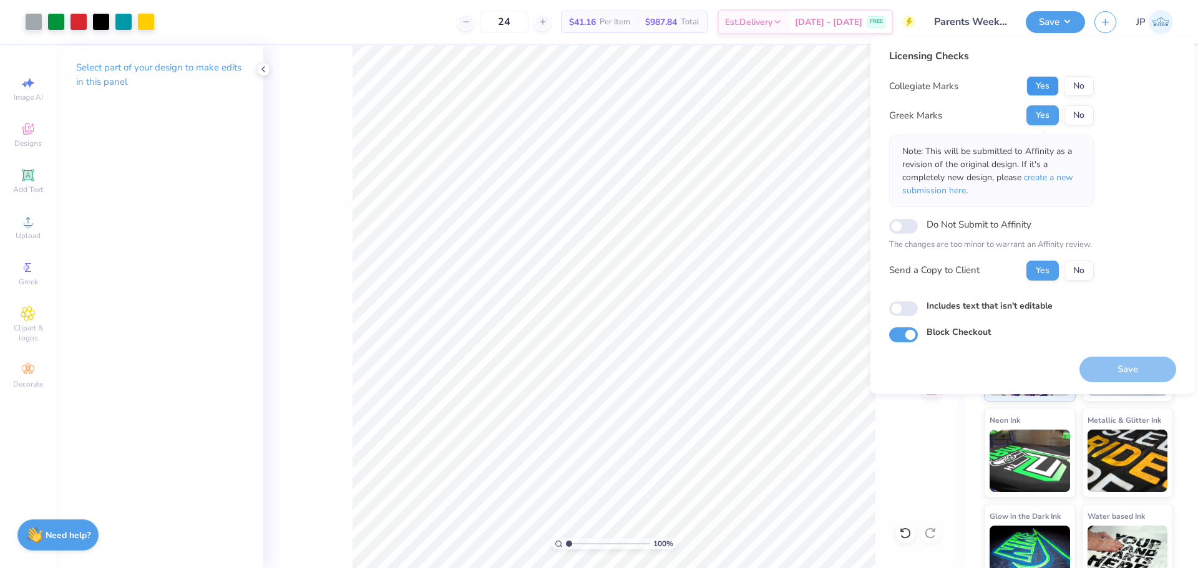
click at [1041, 89] on button "Yes" at bounding box center [1042, 86] width 32 height 20
click at [1109, 366] on button "Save" at bounding box center [1128, 370] width 97 height 26
